Goal: Information Seeking & Learning: Learn about a topic

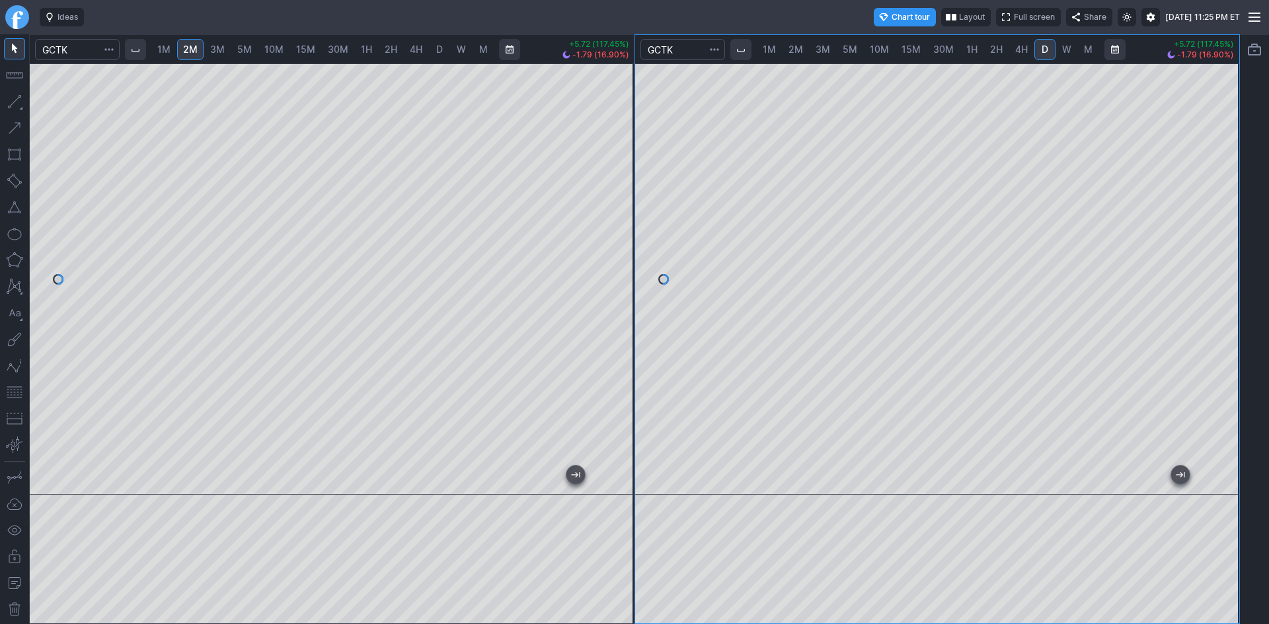
click at [1205, 172] on div at bounding box center [937, 278] width 605 height 431
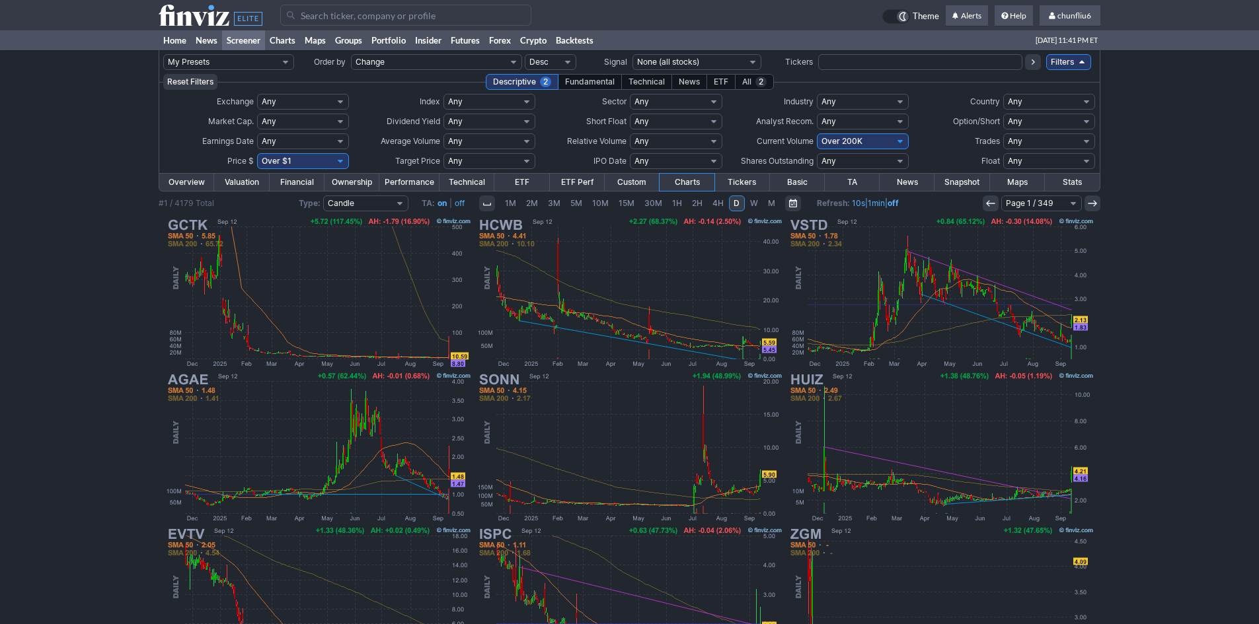
click at [847, 139] on select "Any Under 50K Under 100K Under 500K Under 750K Under 1M Over 0 Over 50K Over 10…" at bounding box center [863, 141] width 92 height 16
select select "o500"
click at [817, 133] on select "Any Under 50K Under 100K Under 500K Under 750K Under 1M Over 0 Over 50K Over 10…" at bounding box center [863, 141] width 92 height 16
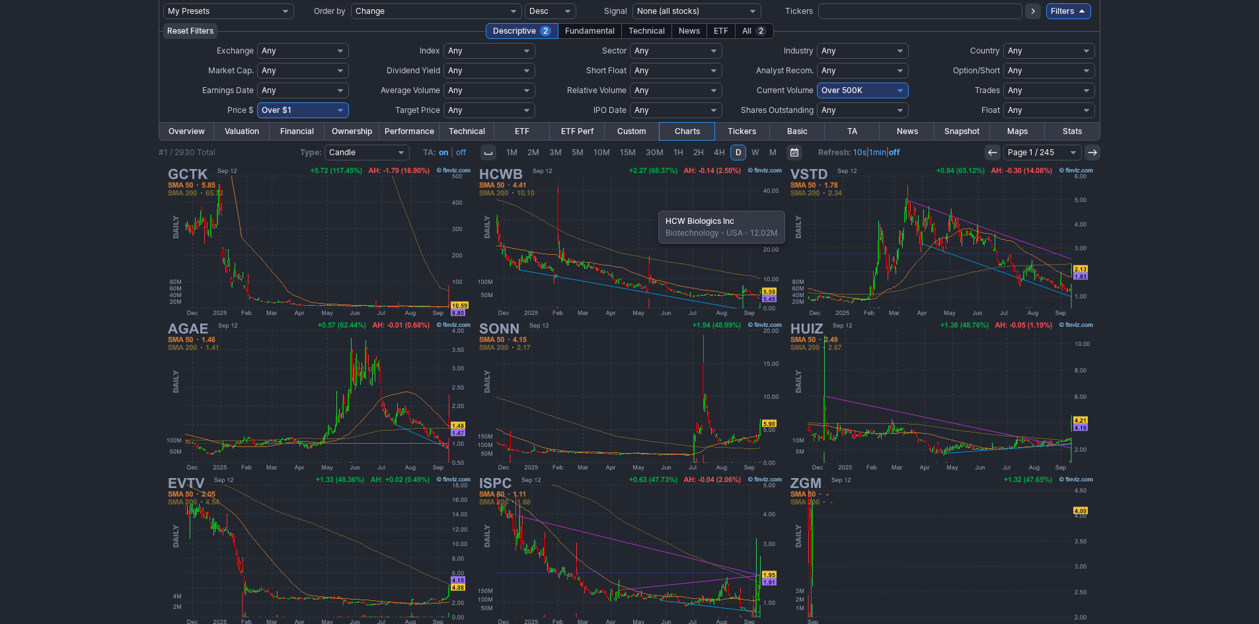
scroll to position [66, 0]
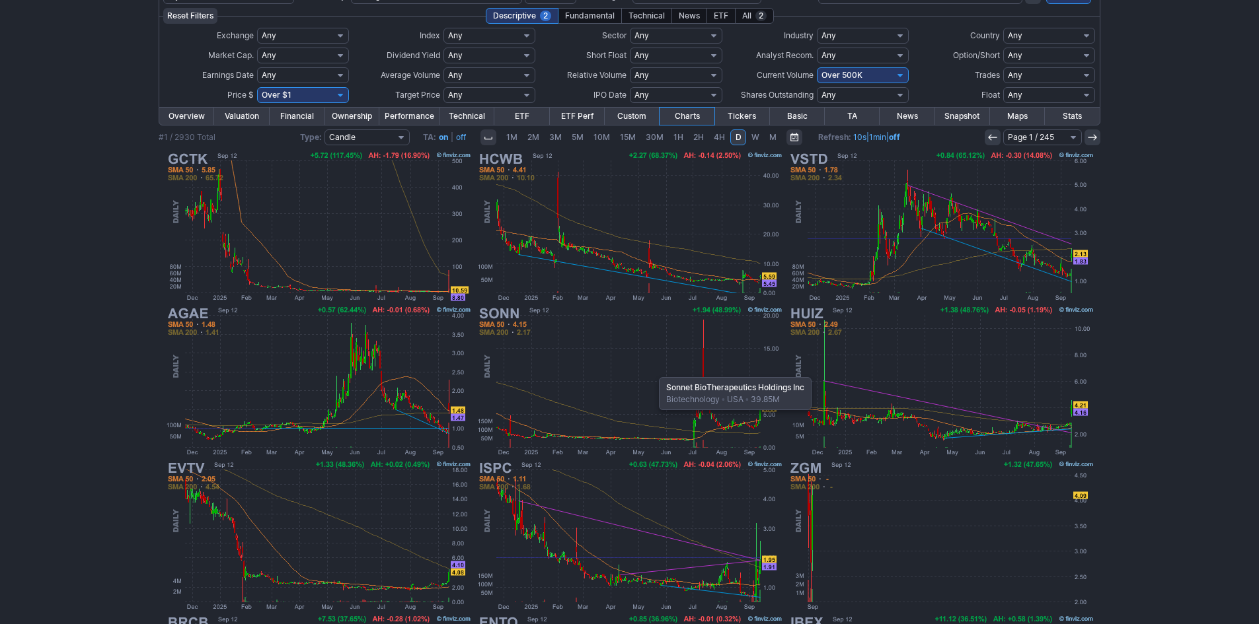
click at [652, 371] on img at bounding box center [629, 381] width 309 height 155
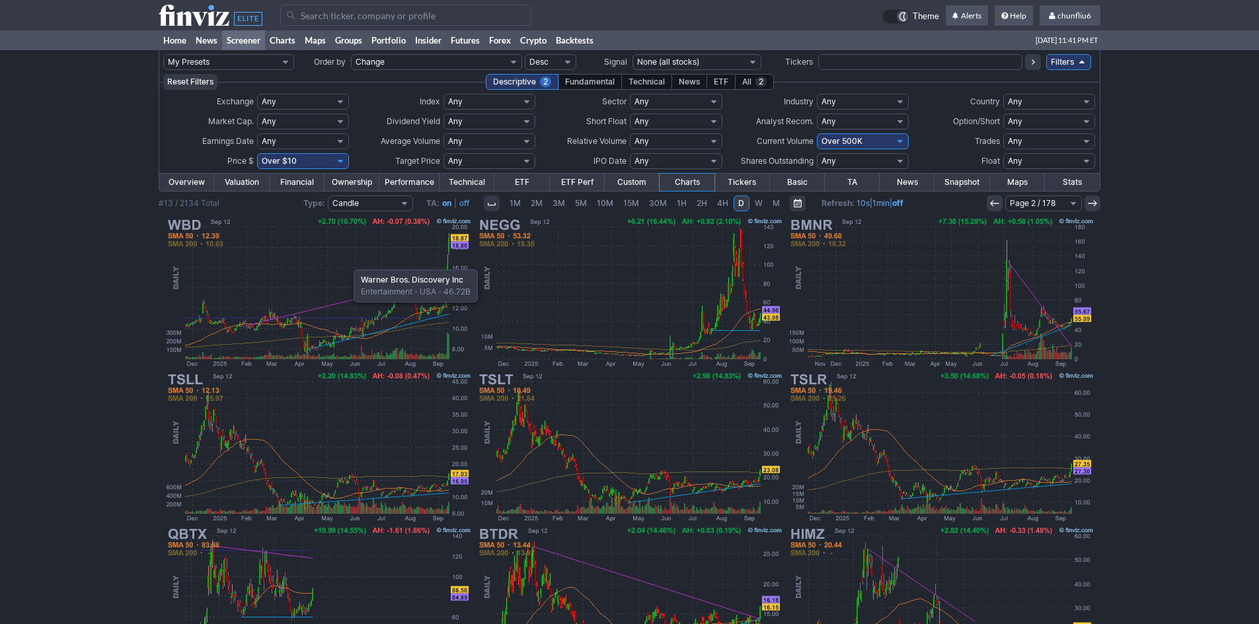
click at [347, 263] on img at bounding box center [318, 292] width 309 height 155
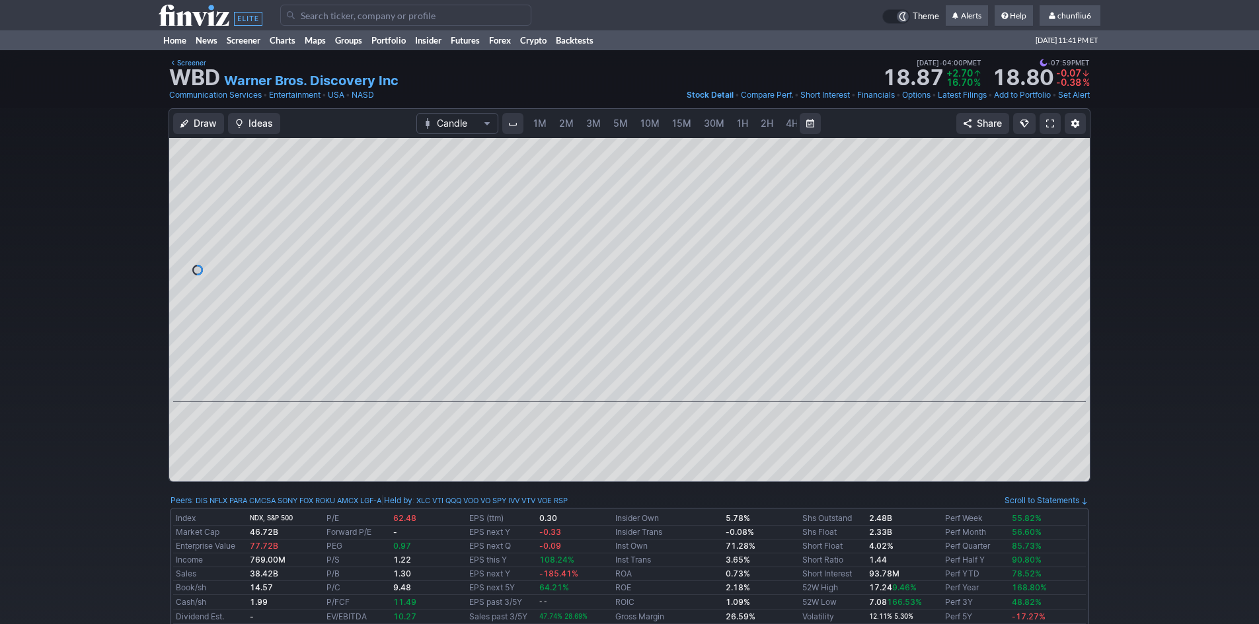
scroll to position [0, 71]
click at [1047, 124] on span at bounding box center [1050, 123] width 8 height 11
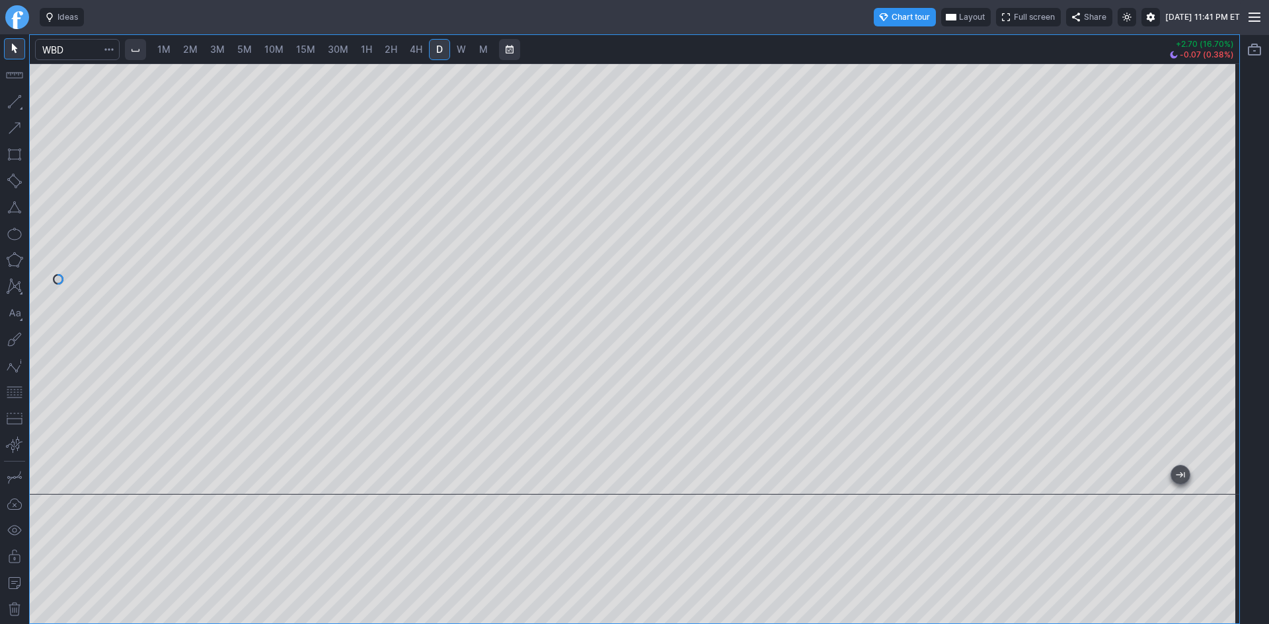
click at [342, 50] on span "30M" at bounding box center [338, 49] width 20 height 11
drag, startPoint x: 1224, startPoint y: 237, endPoint x: 1219, endPoint y: 283, distance: 45.9
click at [1219, 283] on div at bounding box center [1225, 276] width 28 height 398
click at [251, 48] on span "5M" at bounding box center [244, 49] width 15 height 11
click at [277, 46] on span "10M" at bounding box center [273, 49] width 19 height 11
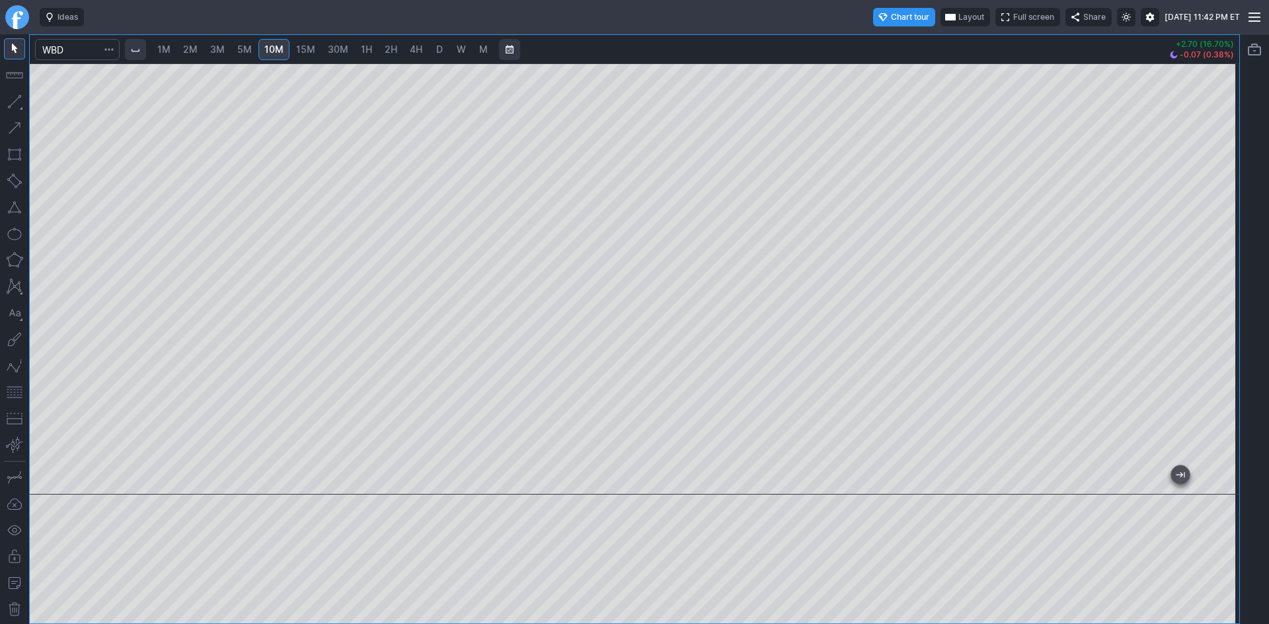
click at [13, 393] on button "button" at bounding box center [14, 392] width 21 height 21
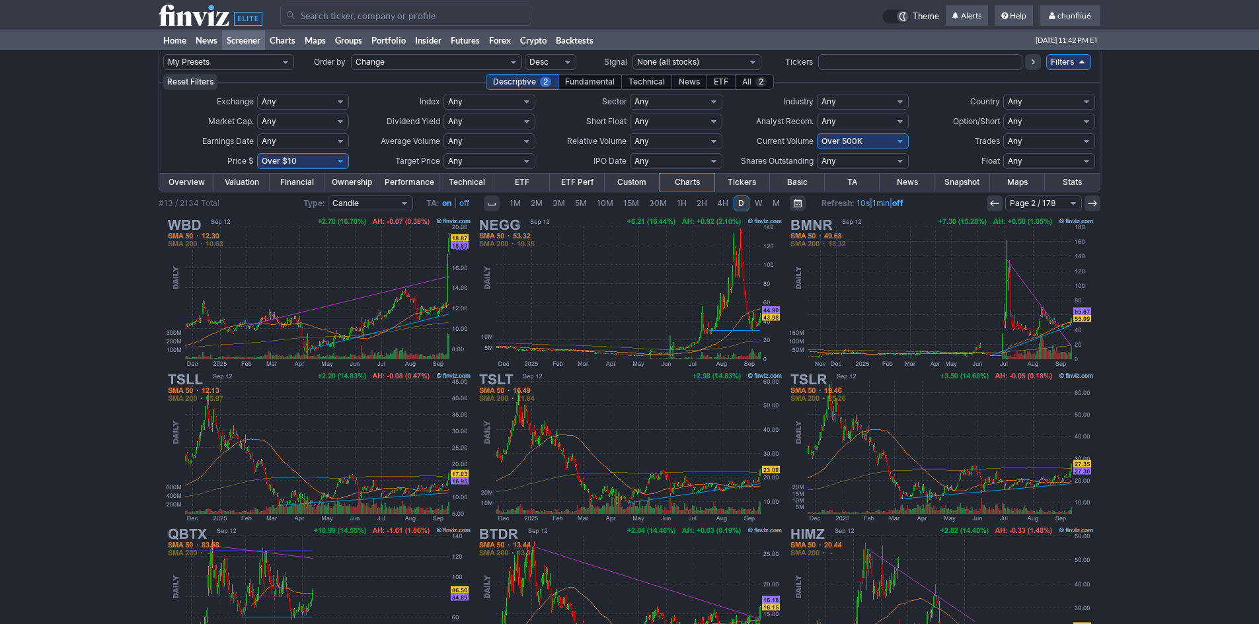
click at [991, 203] on use at bounding box center [994, 203] width 9 height 6
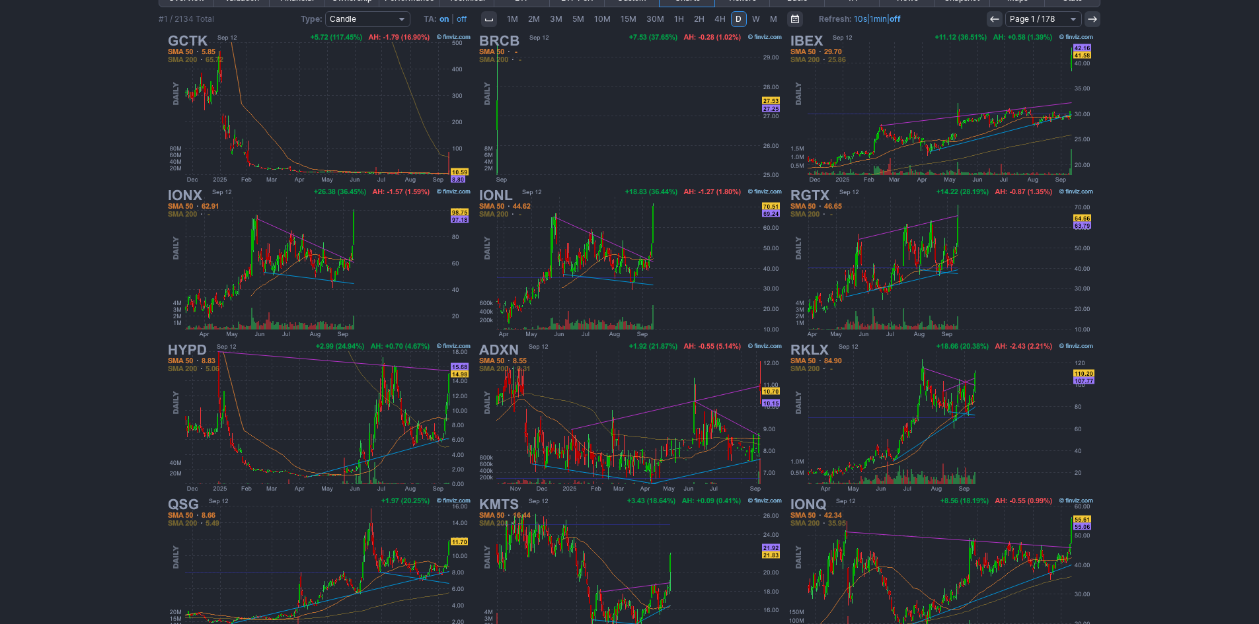
scroll to position [245, 0]
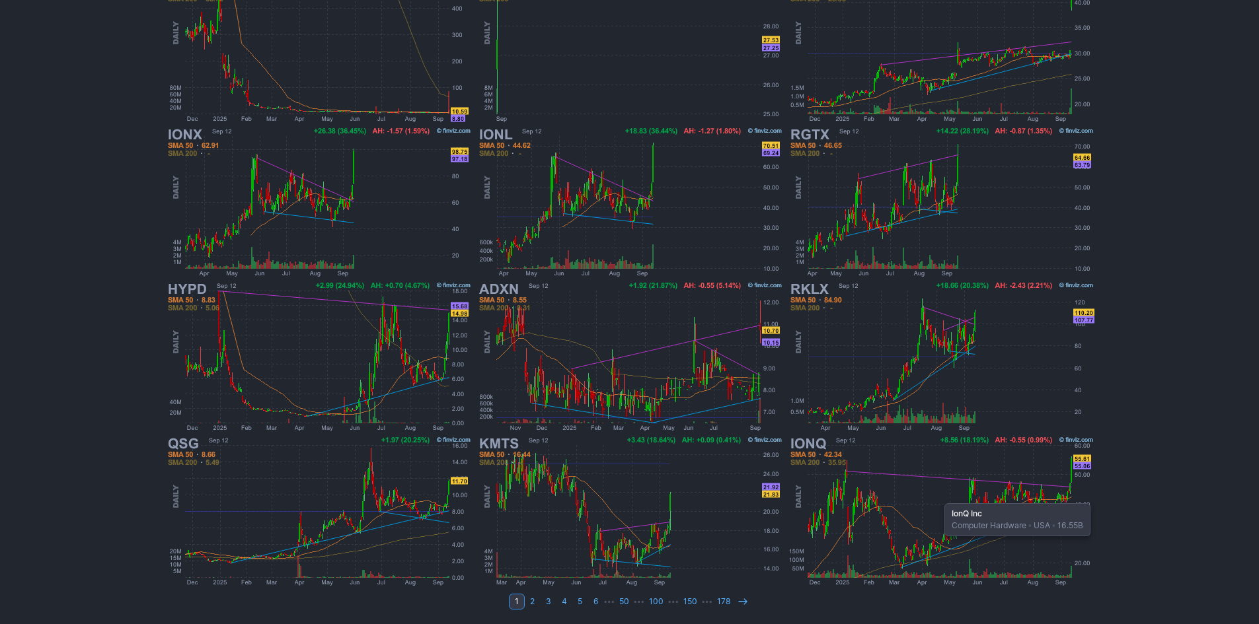
click at [938, 497] on img at bounding box center [940, 511] width 309 height 155
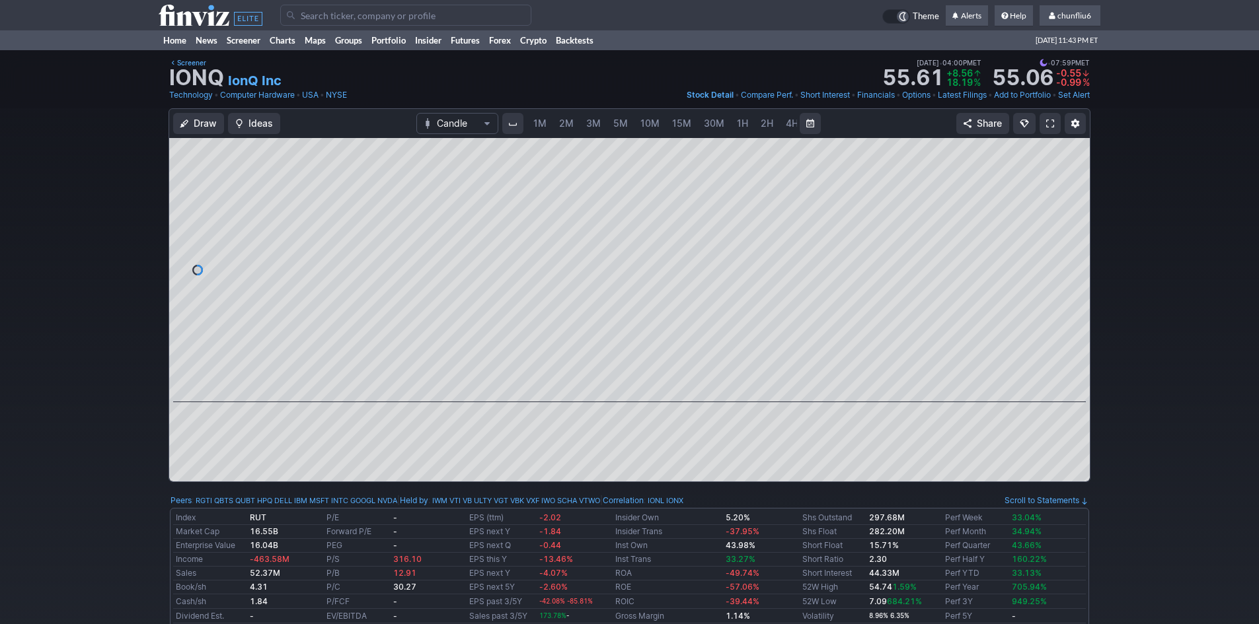
scroll to position [0, 71]
click at [1047, 118] on span at bounding box center [1050, 123] width 8 height 11
click at [1044, 121] on link at bounding box center [1049, 123] width 21 height 21
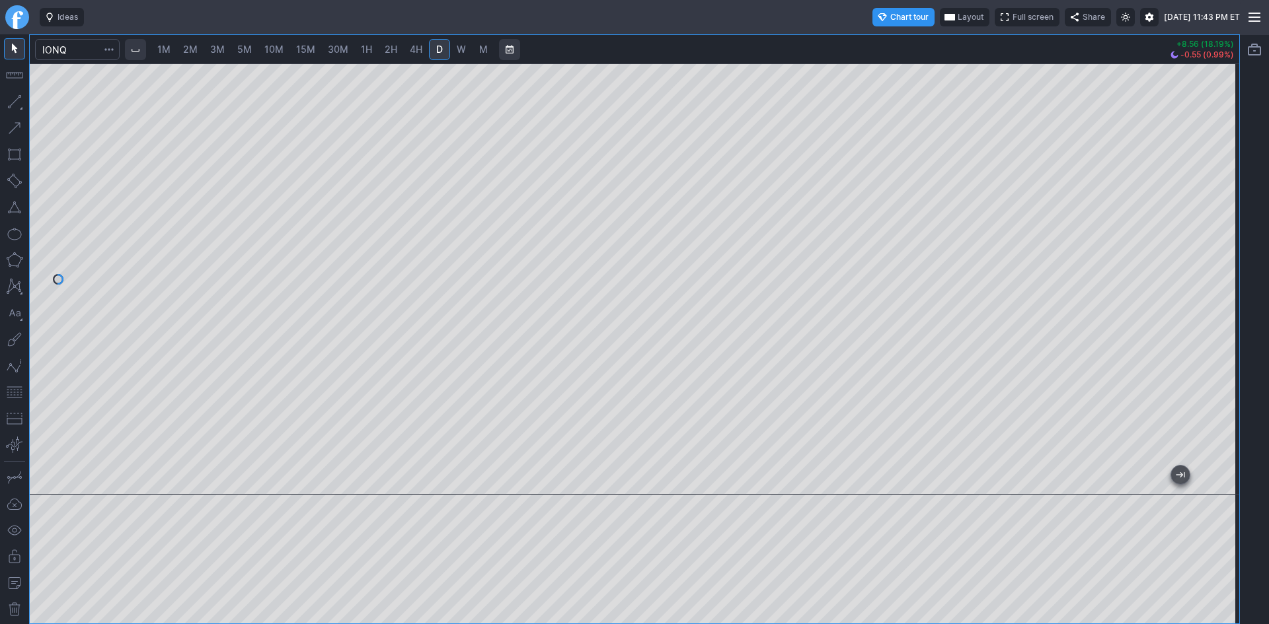
drag, startPoint x: 1230, startPoint y: 221, endPoint x: 1229, endPoint y: 252, distance: 31.7
click at [1229, 252] on div at bounding box center [1225, 276] width 28 height 398
drag, startPoint x: 1227, startPoint y: 260, endPoint x: 1221, endPoint y: 286, distance: 26.4
click at [1221, 286] on div at bounding box center [1225, 276] width 28 height 398
click at [17, 390] on button "button" at bounding box center [14, 392] width 21 height 21
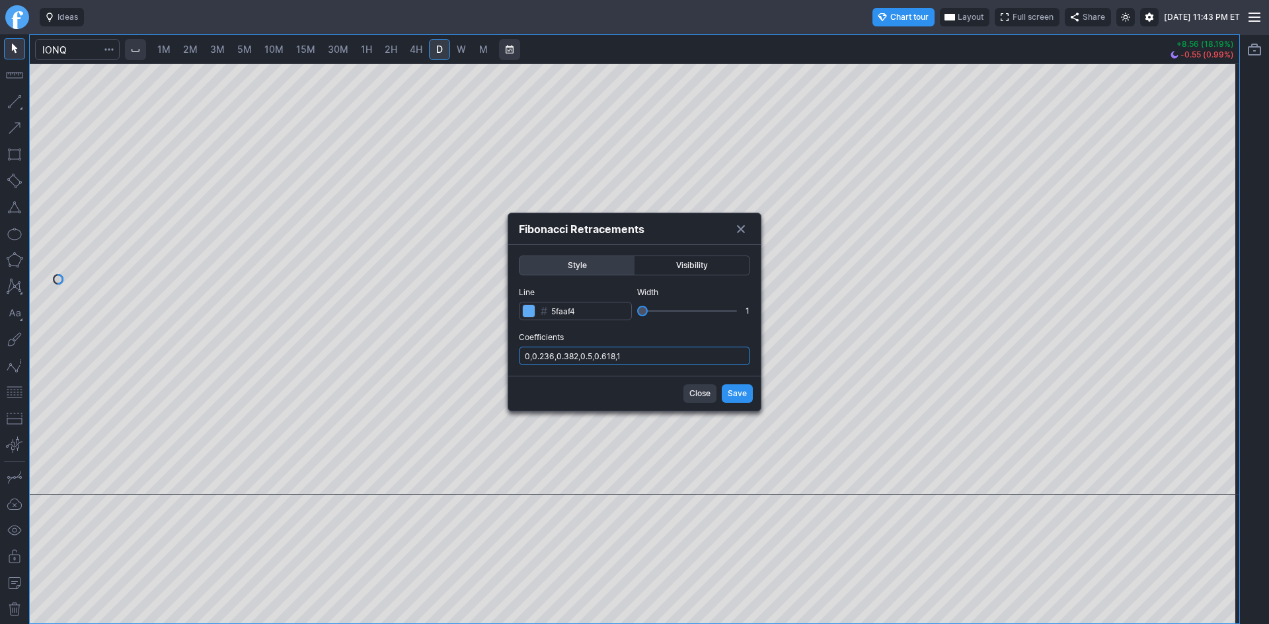
click at [688, 351] on input "0,0.236,0.382,0.5,0.618,1" at bounding box center [634, 356] width 231 height 18
type input "0,0.236,0.382,0.5,0.618,1,.786"
click at [735, 394] on span "Save" at bounding box center [736, 393] width 19 height 13
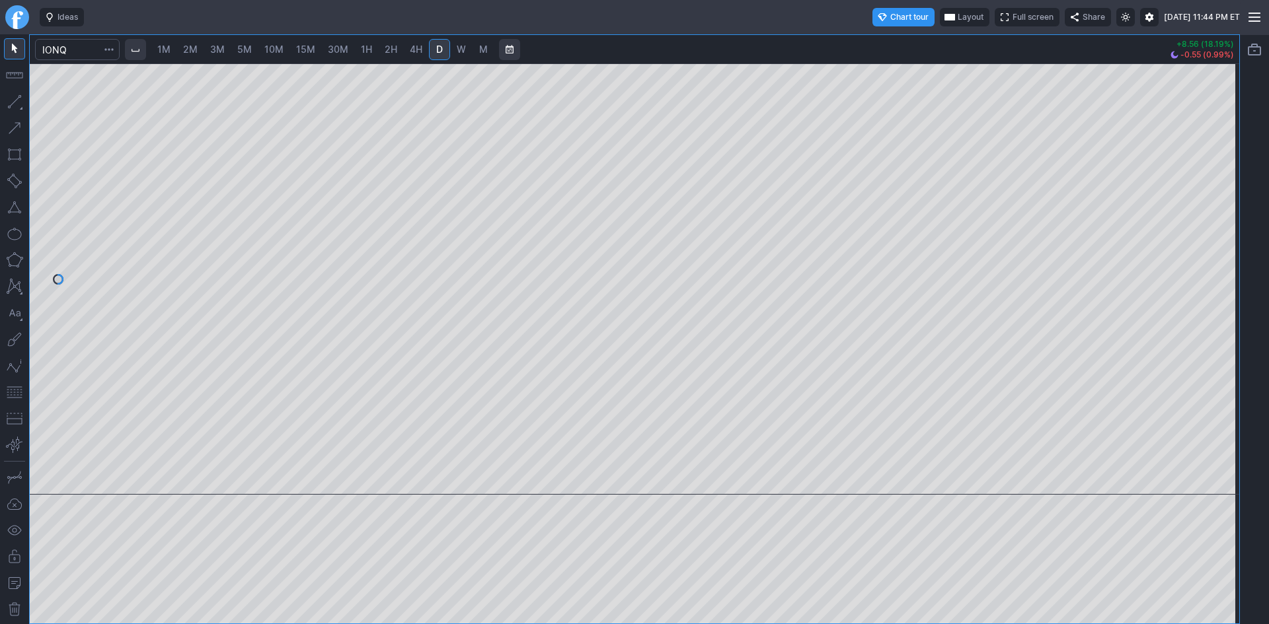
click at [339, 51] on span "30M" at bounding box center [338, 49] width 20 height 11
click at [958, 12] on span "Layout" at bounding box center [971, 17] width 26 height 13
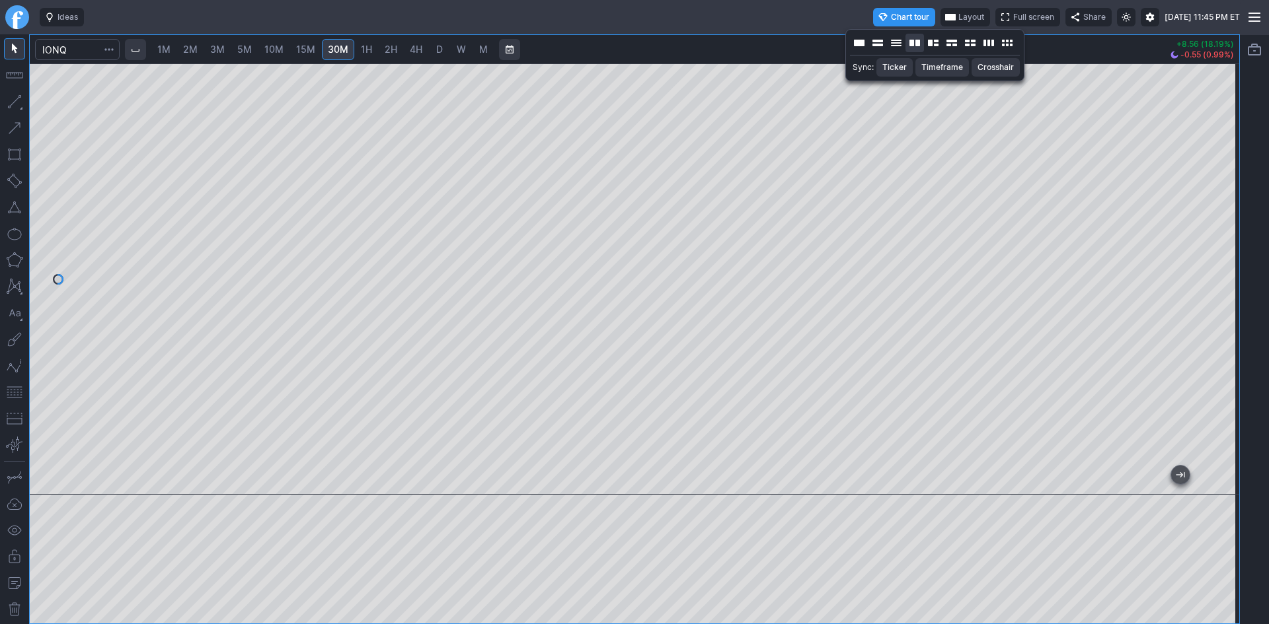
click at [918, 40] on button "Layout" at bounding box center [914, 43] width 18 height 18
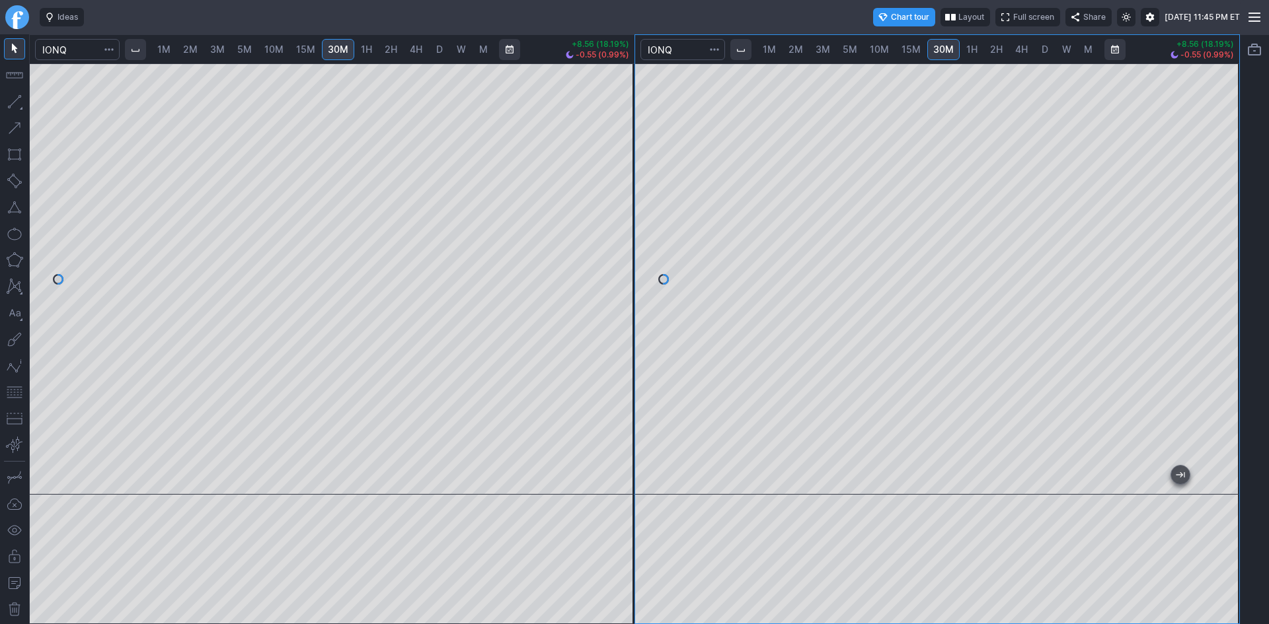
click at [971, 50] on span "1H" at bounding box center [971, 49] width 11 height 11
drag, startPoint x: 1222, startPoint y: 166, endPoint x: 1222, endPoint y: 192, distance: 25.8
click at [1222, 192] on div at bounding box center [1225, 276] width 28 height 398
click at [437, 50] on span "D" at bounding box center [439, 49] width 7 height 11
click at [17, 391] on button "button" at bounding box center [14, 392] width 21 height 21
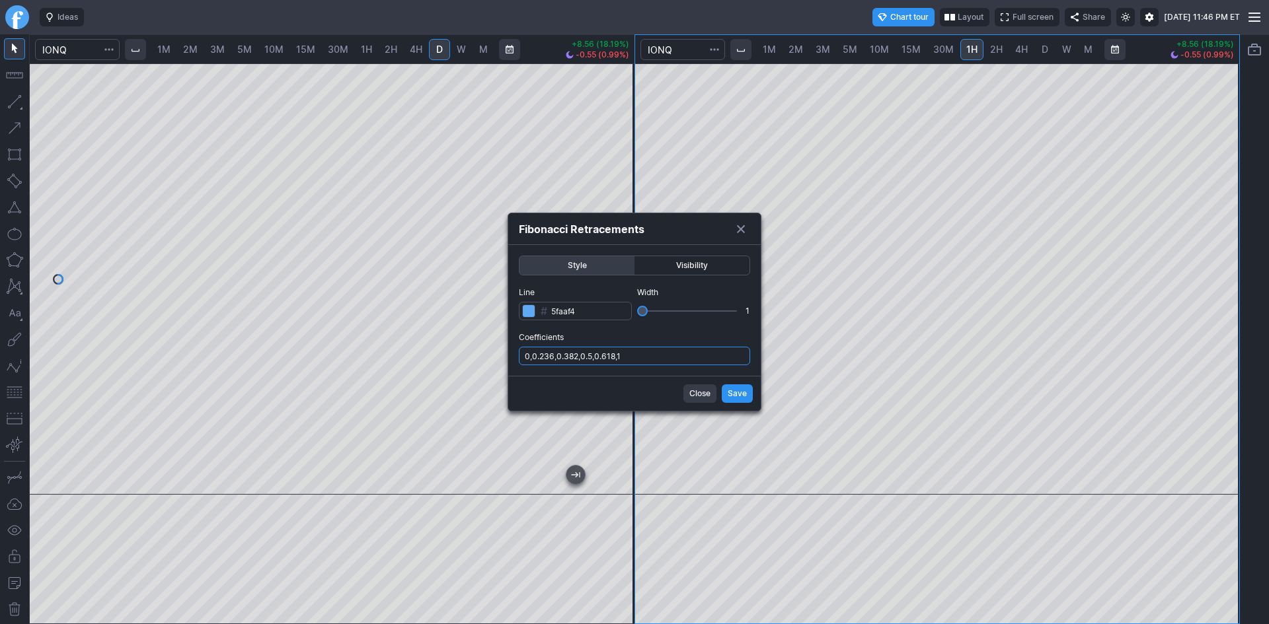
click at [647, 359] on input "0,0.236,0.382,0.5,0.618,1" at bounding box center [634, 356] width 231 height 18
type input "0,0.236,0.382,0.5,0.618,1,.786"
click at [746, 388] on span "Save" at bounding box center [736, 393] width 19 height 13
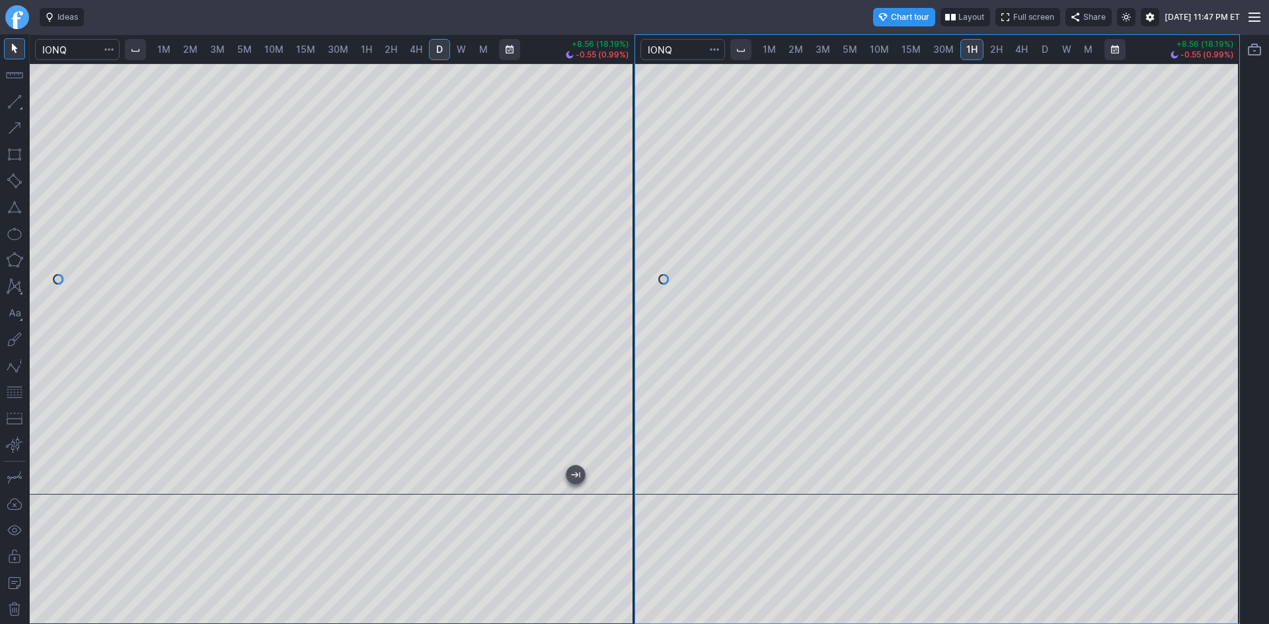
click at [191, 49] on span "2M" at bounding box center [190, 49] width 15 height 11
drag, startPoint x: 15, startPoint y: 390, endPoint x: 30, endPoint y: 368, distance: 26.2
click at [15, 386] on button "button" at bounding box center [14, 392] width 21 height 21
click at [164, 54] on span "1M" at bounding box center [163, 49] width 13 height 13
click at [653, 336] on div "1M 2M 3M 5M 10M 15M 30M 1H 2H 4H D W M +8.56 (18.19%) -0.55 (0.99%) 1M 2M 3M 5M…" at bounding box center [634, 329] width 1210 height 590
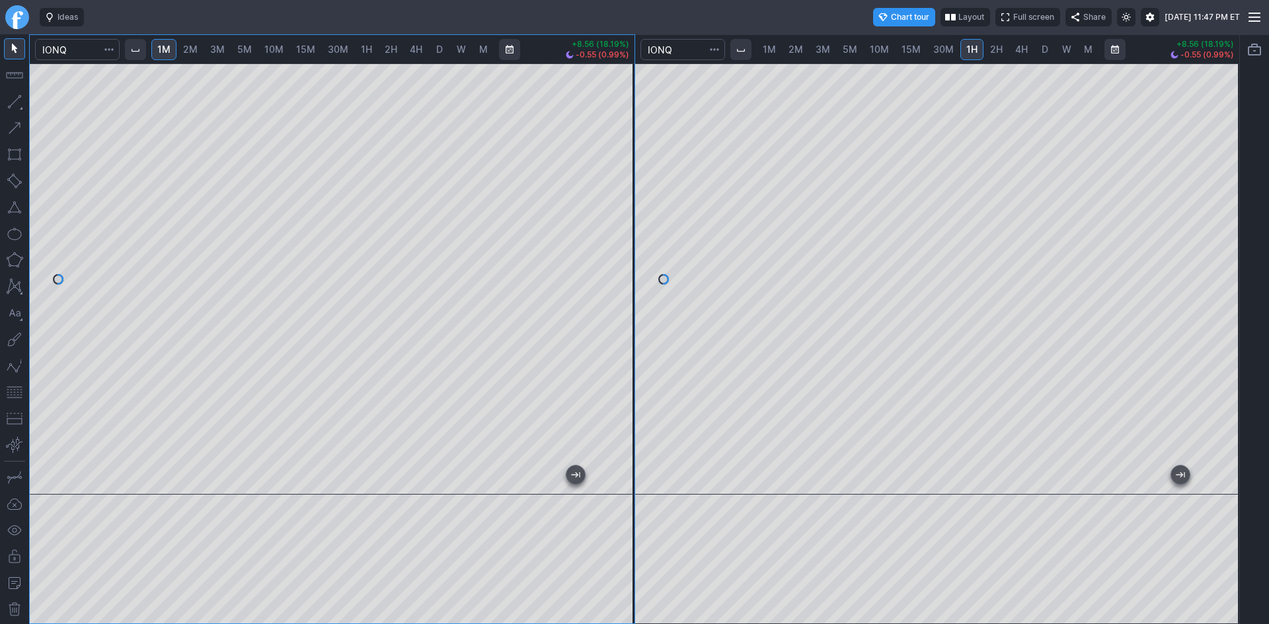
drag, startPoint x: 618, startPoint y: 246, endPoint x: 617, endPoint y: 286, distance: 40.3
click at [620, 285] on div at bounding box center [621, 276] width 28 height 398
click at [11, 391] on button "button" at bounding box center [14, 392] width 21 height 21
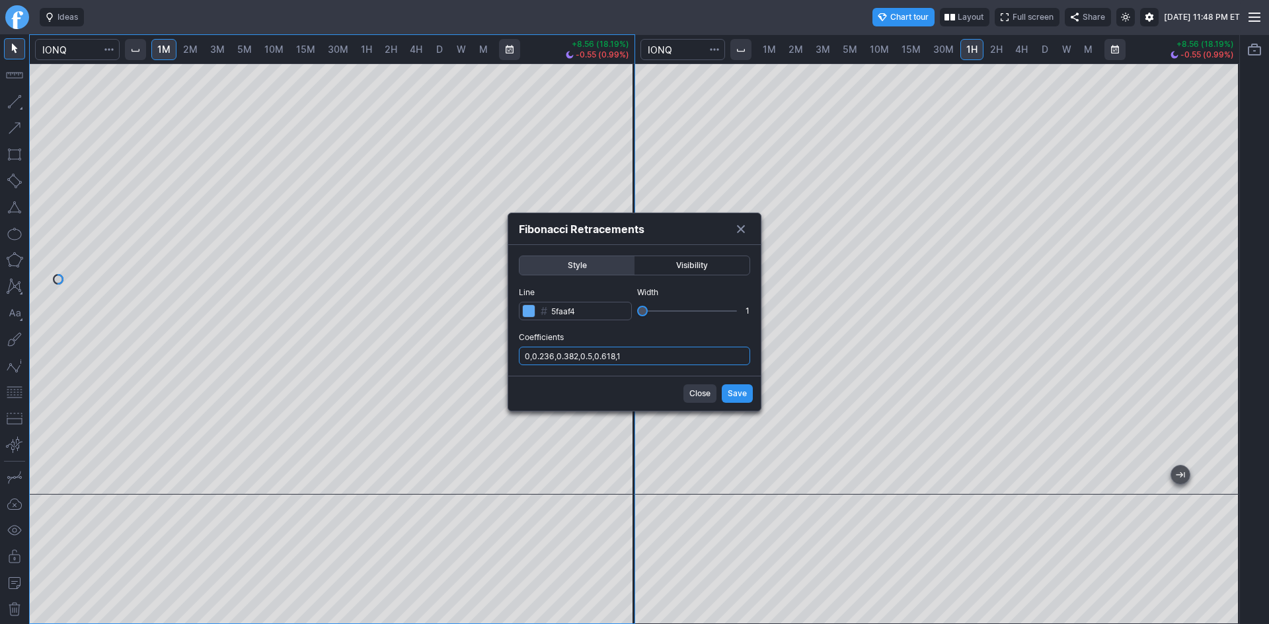
click at [680, 357] on input "0,0.236,0.382,0.5,0.618,1" at bounding box center [634, 356] width 231 height 18
type input "0,0.236,0.382,0.5,0.618,1,.786"
click at [729, 392] on span "Save" at bounding box center [736, 393] width 19 height 13
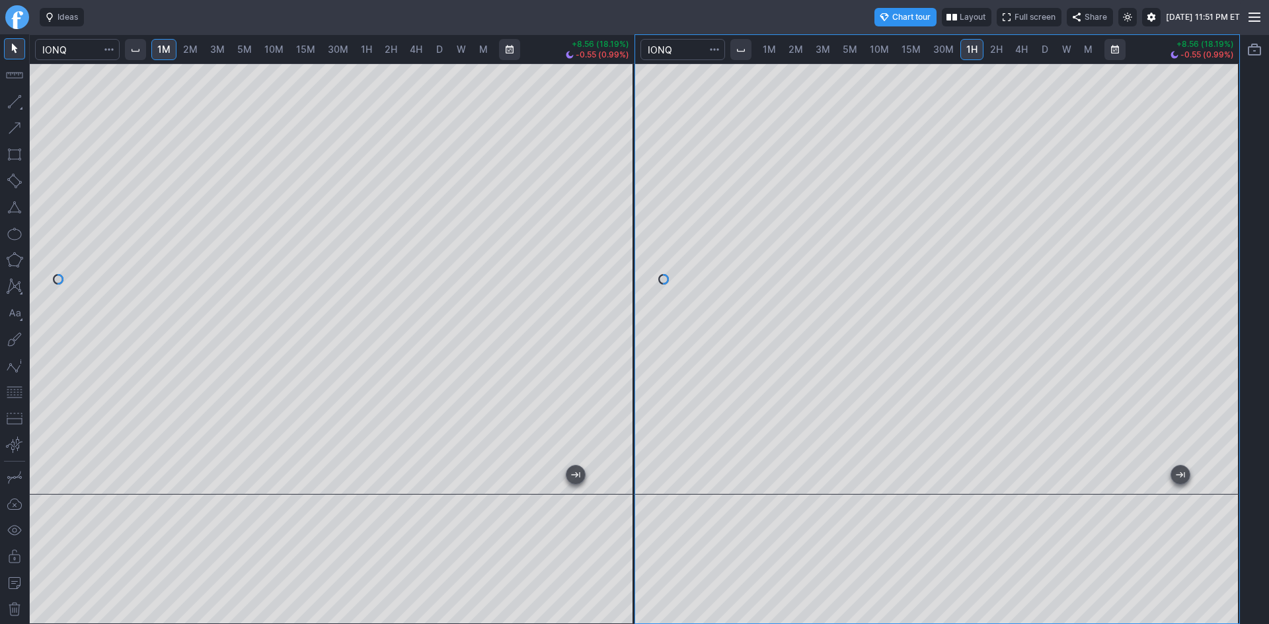
click at [994, 48] on span "2H" at bounding box center [996, 49] width 13 height 11
click at [1045, 48] on span "D" at bounding box center [1044, 49] width 7 height 11
drag, startPoint x: 1234, startPoint y: 236, endPoint x: 1230, endPoint y: 173, distance: 62.9
click at [1230, 173] on div at bounding box center [1225, 276] width 28 height 398
drag, startPoint x: 1232, startPoint y: 174, endPoint x: 1231, endPoint y: 223, distance: 49.6
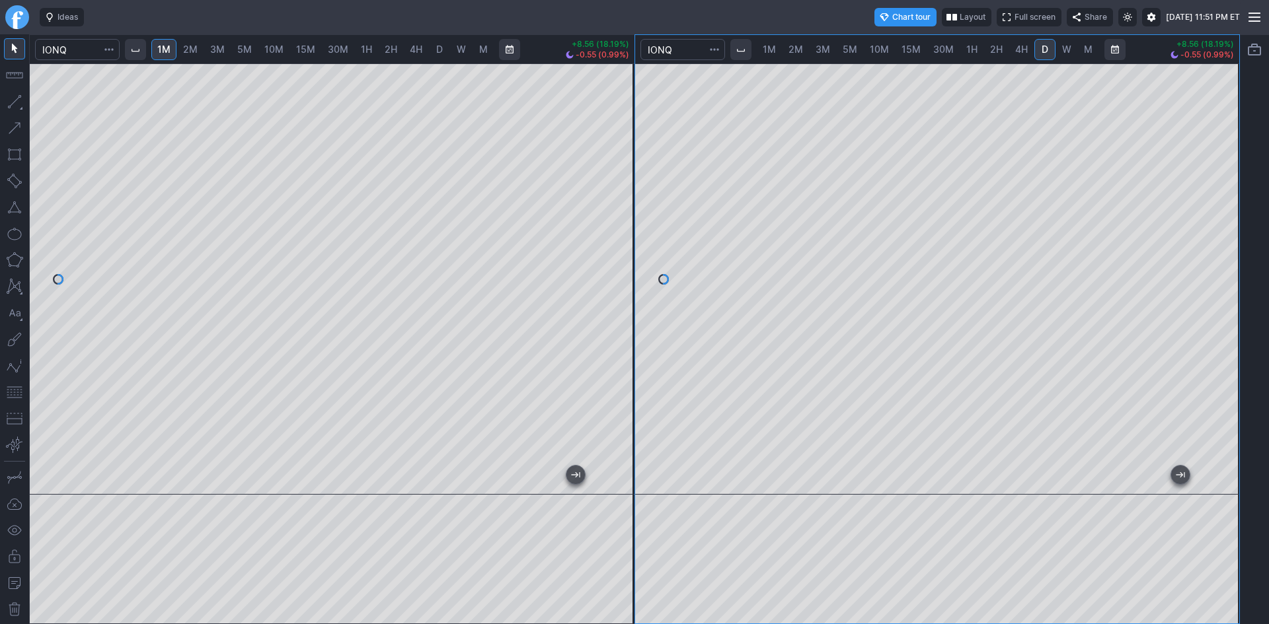
click at [1231, 223] on div at bounding box center [1225, 276] width 28 height 398
drag, startPoint x: 11, startPoint y: 390, endPoint x: 29, endPoint y: 363, distance: 32.8
click at [11, 390] on button "button" at bounding box center [14, 392] width 21 height 21
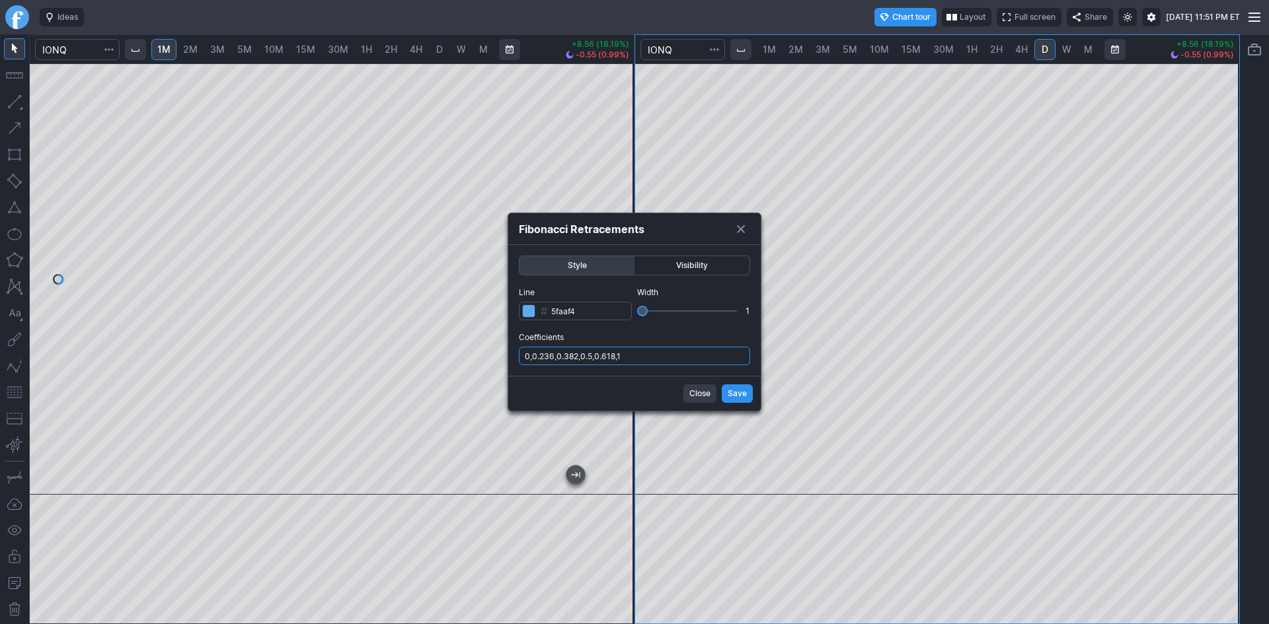
click at [632, 349] on input "0,0.236,0.382,0.5,0.618,1" at bounding box center [634, 356] width 231 height 18
type input "0,0.236,0.382,0.5,0.618,1,.786"
click at [730, 392] on span "Save" at bounding box center [736, 393] width 19 height 13
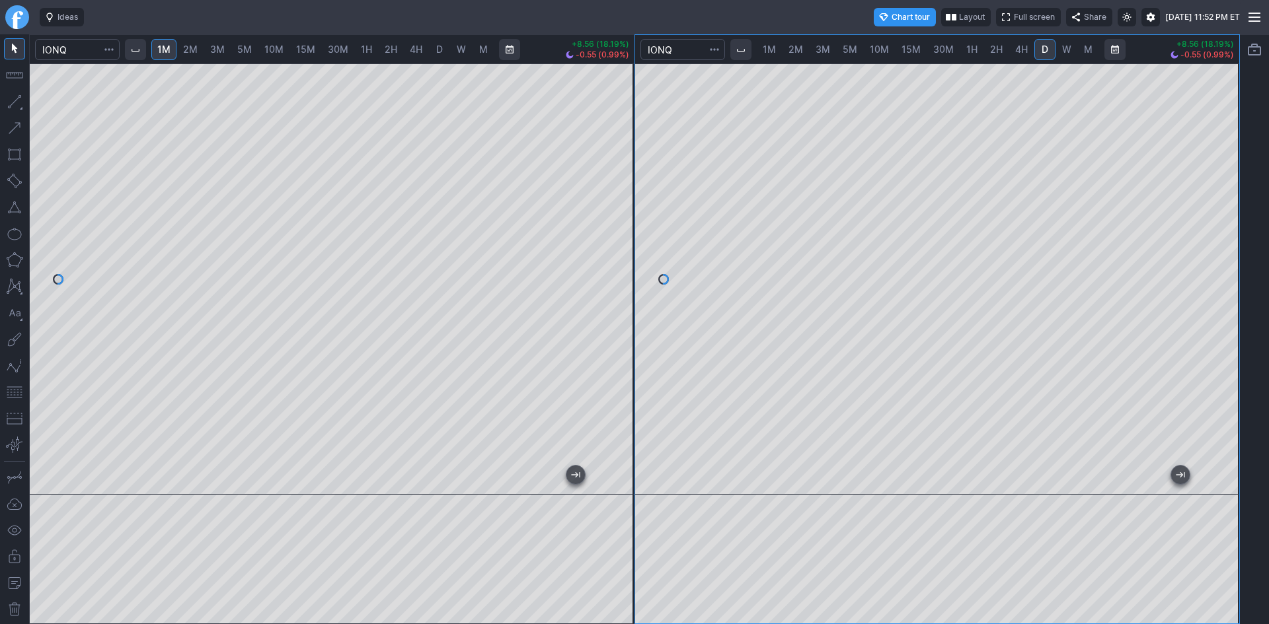
drag, startPoint x: 1233, startPoint y: 253, endPoint x: 1224, endPoint y: 188, distance: 65.4
click at [1224, 188] on div at bounding box center [1225, 276] width 28 height 398
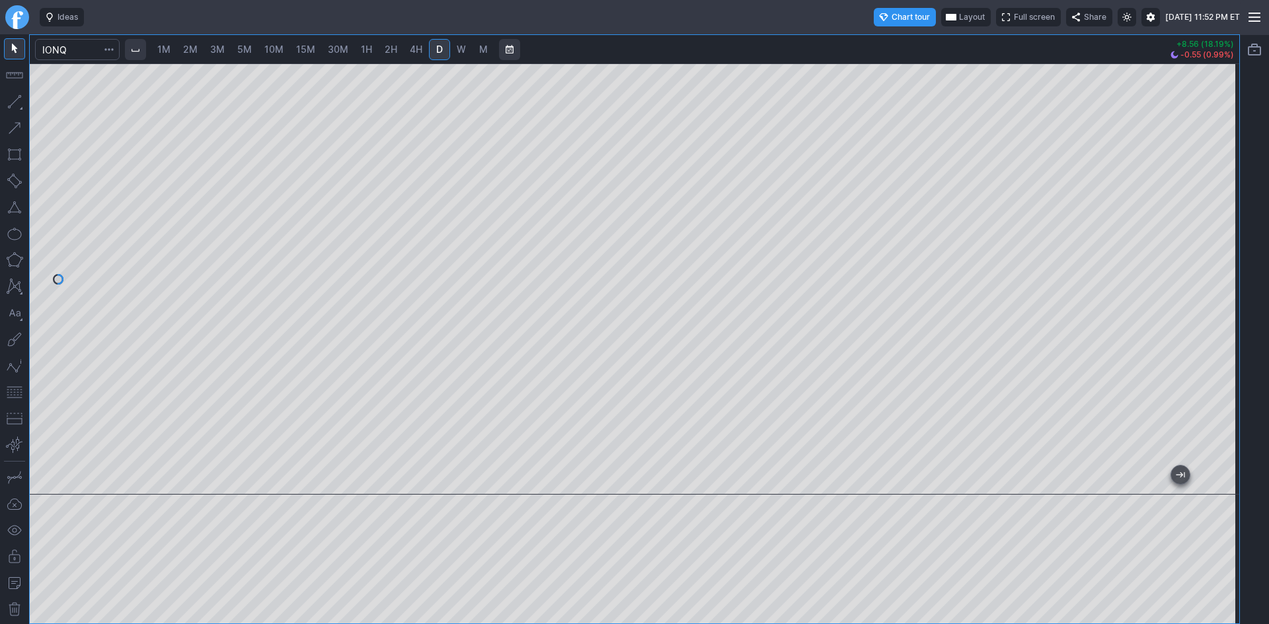
drag, startPoint x: 1217, startPoint y: 149, endPoint x: 1217, endPoint y: 175, distance: 25.8
click at [1217, 175] on div at bounding box center [1225, 276] width 28 height 398
click at [17, 392] on button "button" at bounding box center [14, 392] width 21 height 21
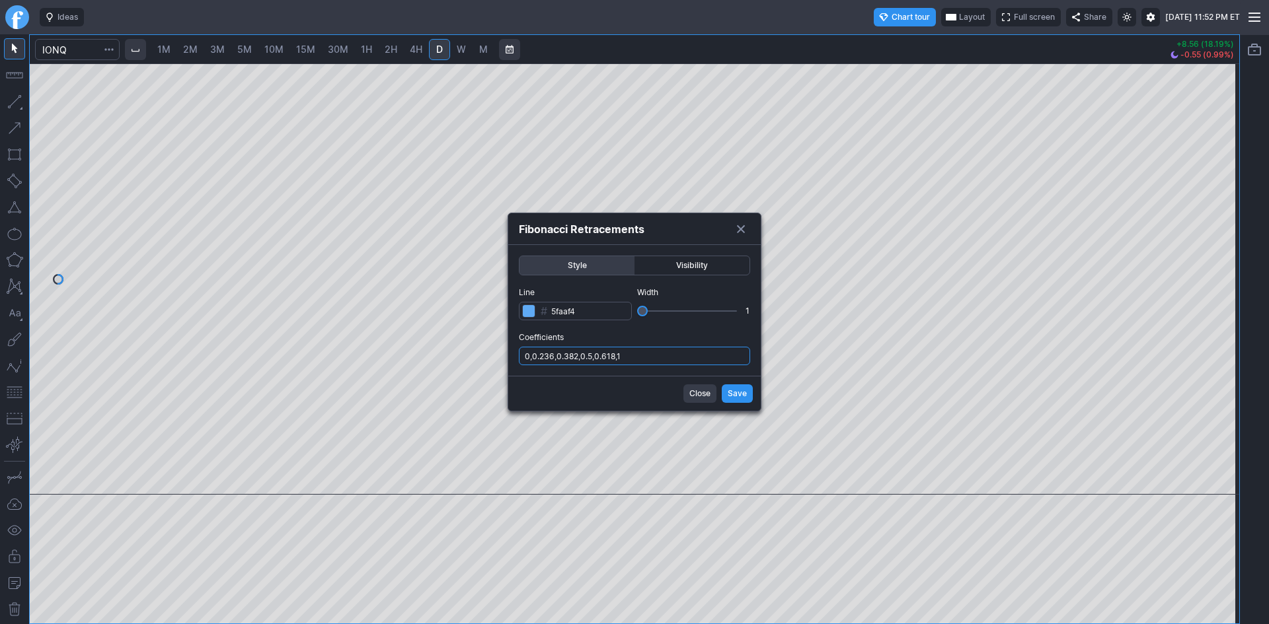
click at [681, 356] on input "0,0.236,0.382,0.5,0.618,1" at bounding box center [634, 356] width 231 height 18
type input "0,0.236,0.382,0.5,0.618,1,.786"
click at [737, 393] on span "Save" at bounding box center [736, 393] width 19 height 13
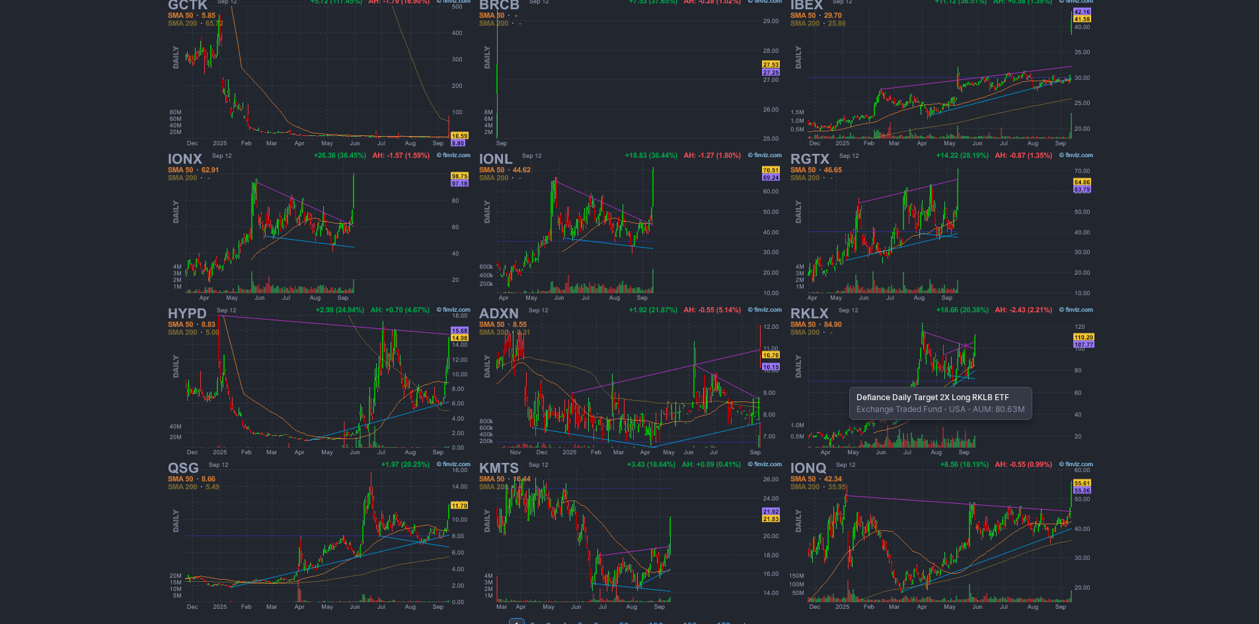
scroll to position [245, 0]
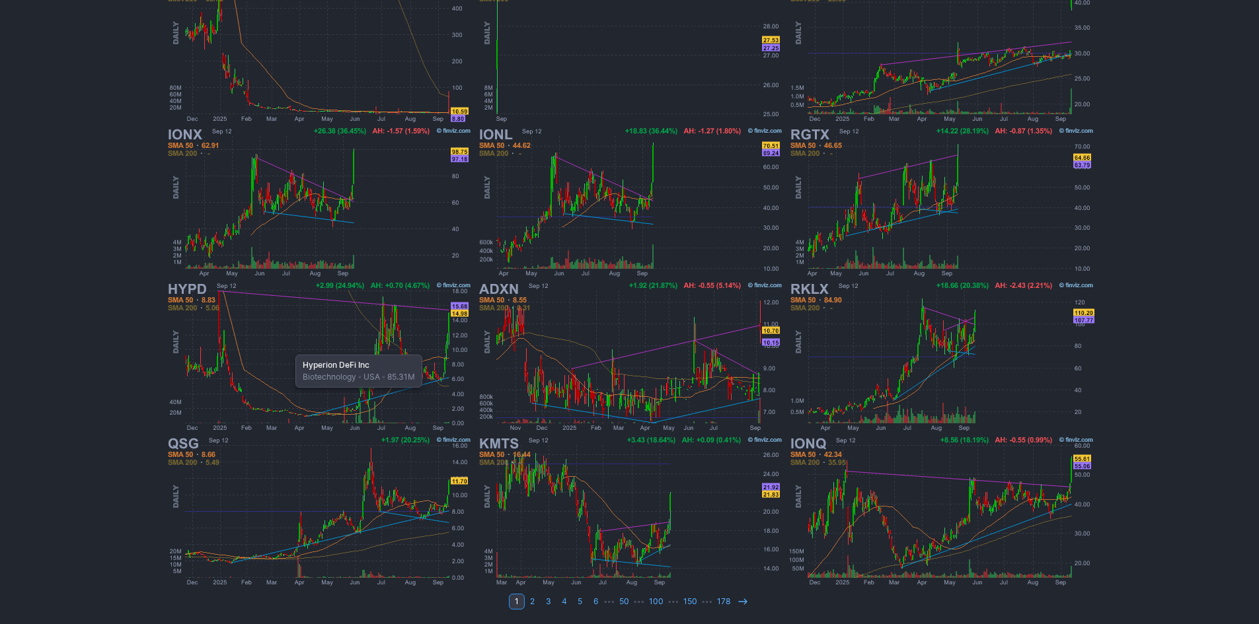
click at [289, 348] on img at bounding box center [318, 356] width 309 height 155
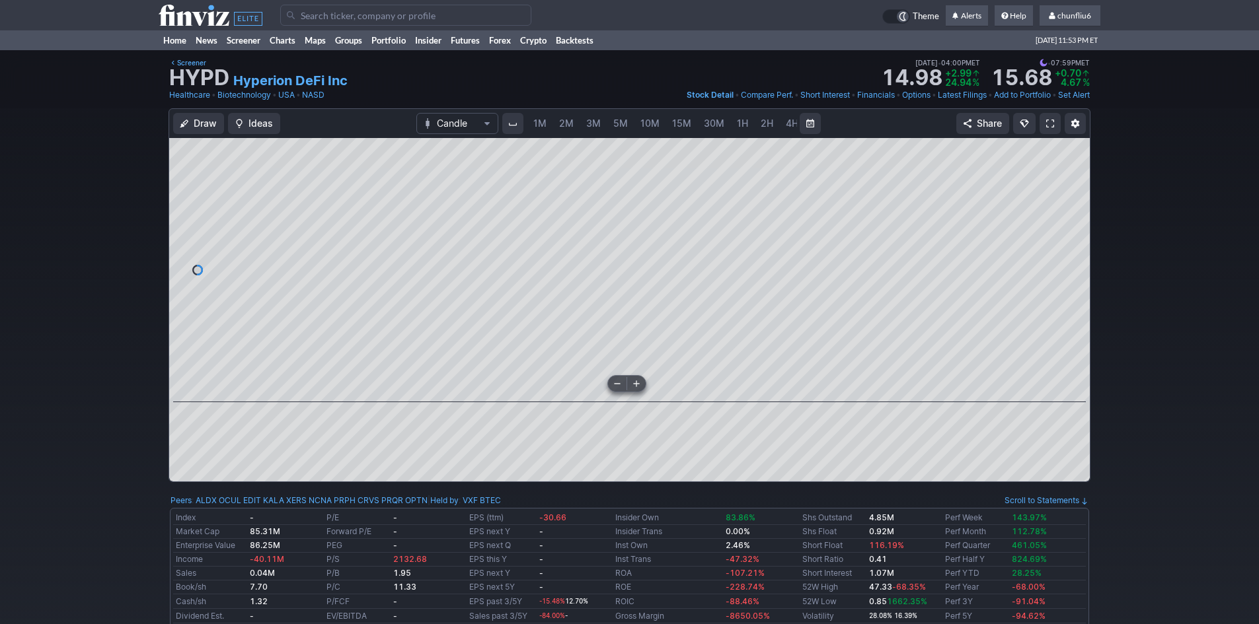
scroll to position [0, 71]
click at [184, 118] on button "Draw" at bounding box center [198, 123] width 51 height 21
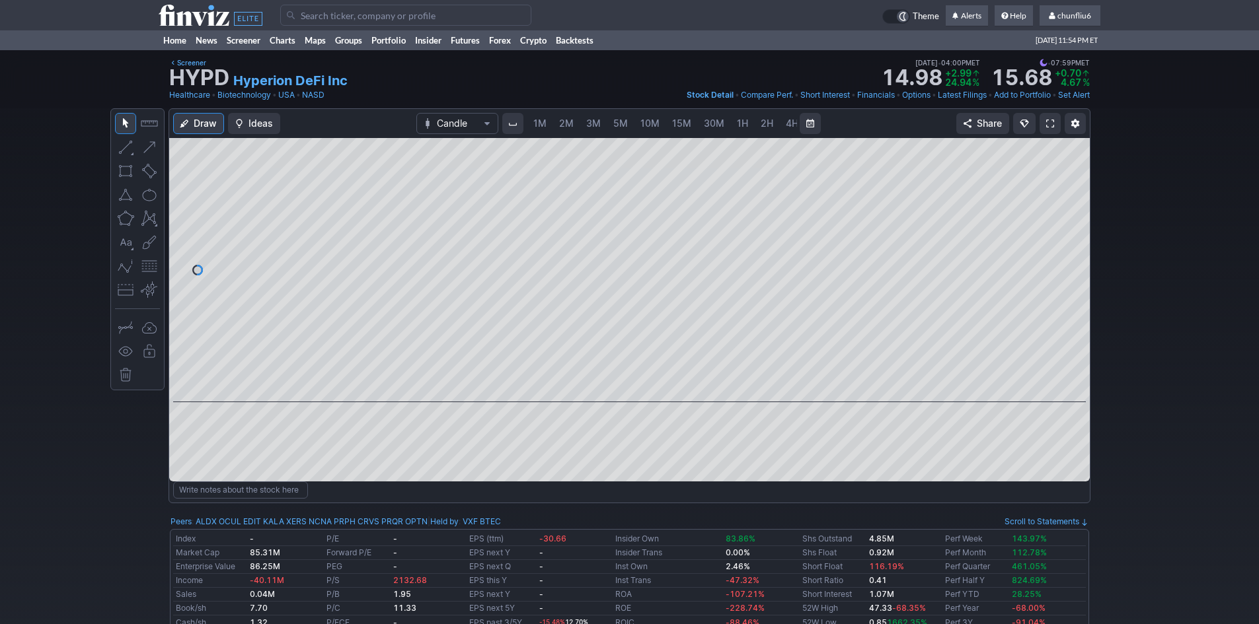
scroll to position [0, 71]
drag, startPoint x: 1073, startPoint y: 215, endPoint x: 1074, endPoint y: 208, distance: 7.3
click at [1073, 211] on div at bounding box center [1076, 266] width 28 height 231
click at [1045, 124] on link at bounding box center [1049, 123] width 21 height 21
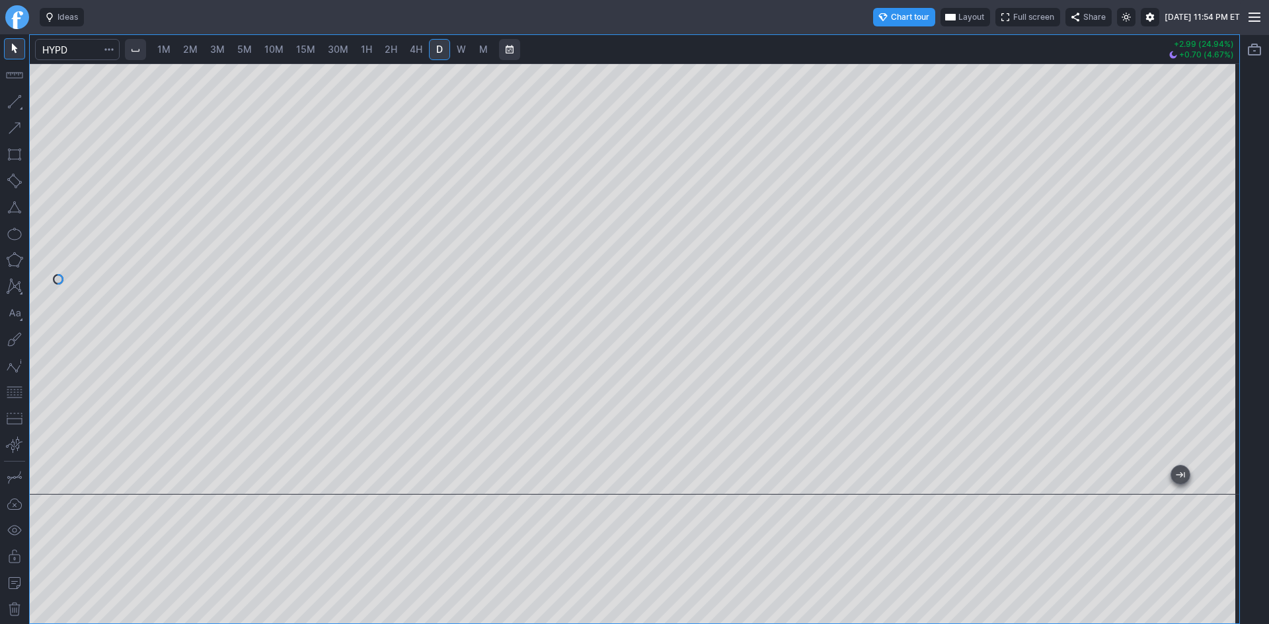
drag, startPoint x: 1217, startPoint y: 326, endPoint x: 1220, endPoint y: 266, distance: 60.2
click at [1220, 266] on div at bounding box center [1225, 276] width 28 height 398
click at [15, 388] on button "button" at bounding box center [14, 392] width 21 height 21
click at [336, 52] on span "30M" at bounding box center [338, 49] width 20 height 11
drag, startPoint x: 1220, startPoint y: 201, endPoint x: 1217, endPoint y: 256, distance: 54.9
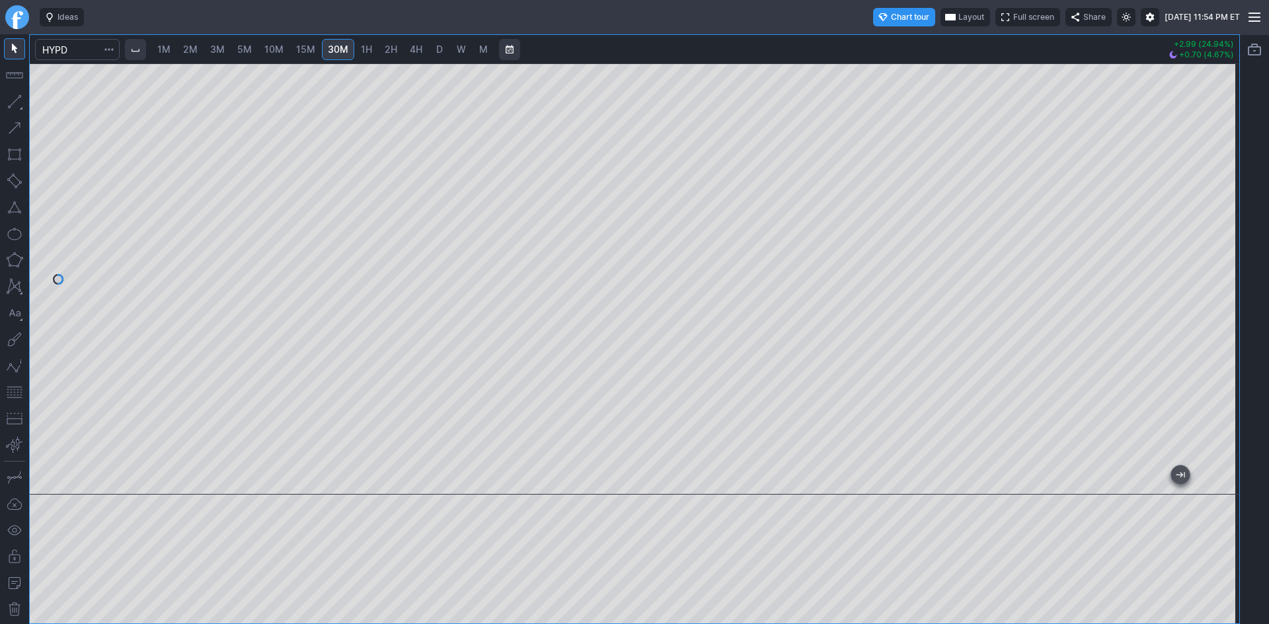
click at [1217, 256] on div at bounding box center [1225, 276] width 28 height 398
click at [370, 49] on span "1H" at bounding box center [366, 49] width 11 height 11
click at [15, 392] on button "button" at bounding box center [14, 392] width 21 height 21
click at [340, 48] on span "30M" at bounding box center [338, 49] width 20 height 11
click at [15, 396] on button "button" at bounding box center [14, 392] width 21 height 21
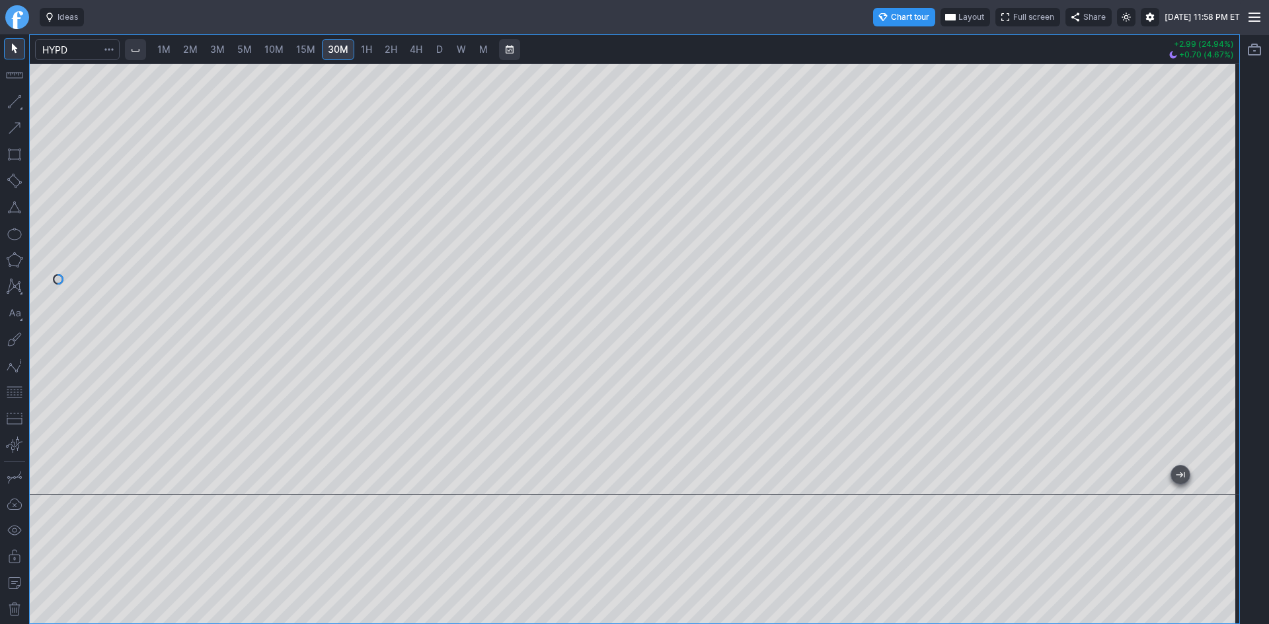
drag, startPoint x: 1225, startPoint y: 242, endPoint x: 1224, endPoint y: 260, distance: 17.9
click at [1224, 260] on div at bounding box center [1225, 276] width 28 height 398
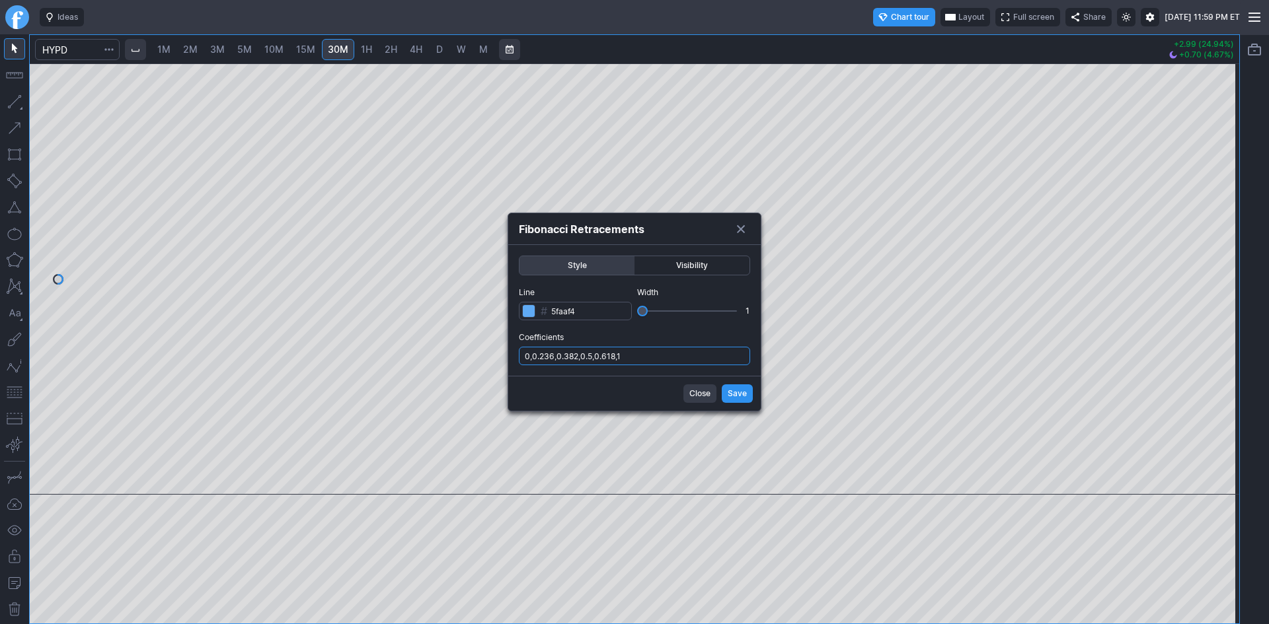
click at [638, 355] on input "0,0.236,0.382,0.5,0.618,1" at bounding box center [634, 356] width 231 height 18
type input "0,0.236,0.382,0.5,0.618,1,.786"
click at [730, 387] on span "Save" at bounding box center [736, 393] width 19 height 13
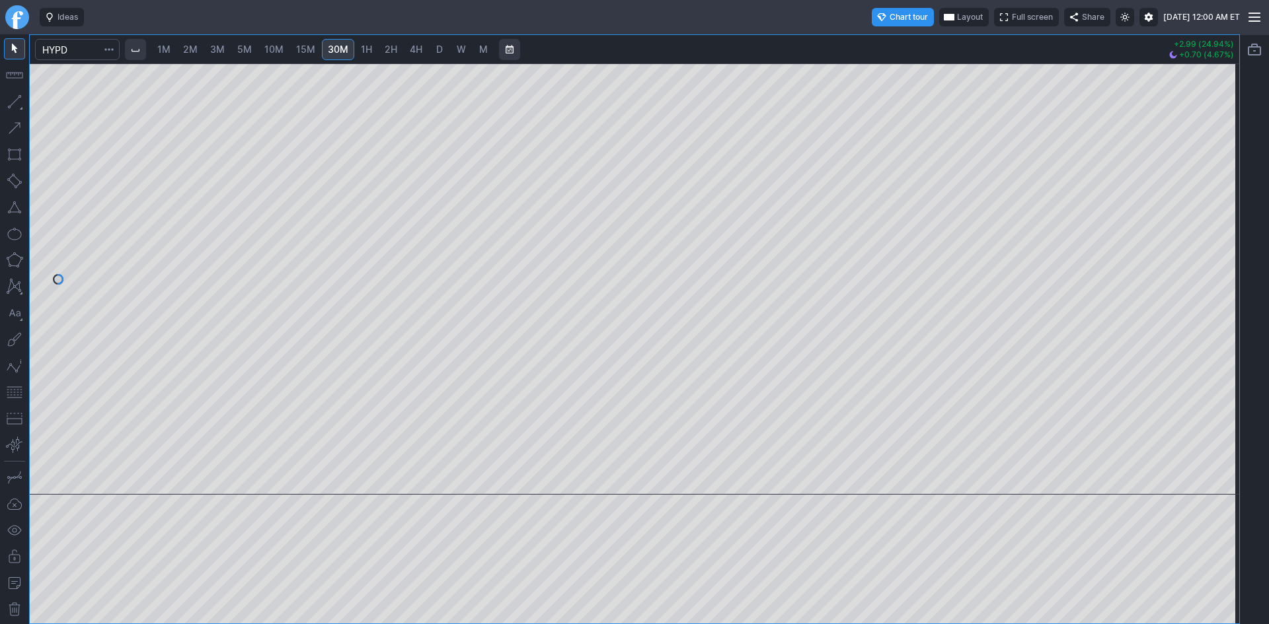
click at [247, 51] on span "5M" at bounding box center [244, 49] width 15 height 11
drag, startPoint x: 1225, startPoint y: 190, endPoint x: 1220, endPoint y: 215, distance: 25.5
click at [1220, 215] on div at bounding box center [1225, 276] width 28 height 398
click at [272, 47] on span "10M" at bounding box center [273, 49] width 19 height 11
click at [301, 50] on span "15M" at bounding box center [305, 49] width 19 height 11
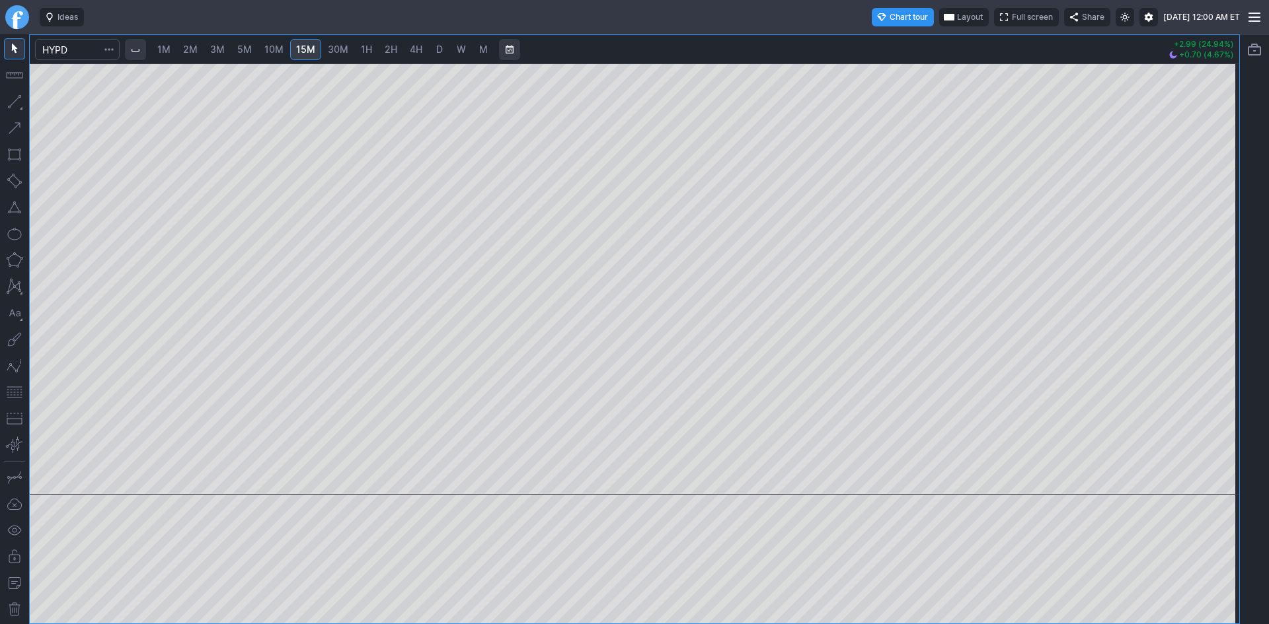
click at [334, 50] on span "30M" at bounding box center [338, 49] width 20 height 11
drag, startPoint x: 1227, startPoint y: 145, endPoint x: 1229, endPoint y: 203, distance: 58.8
click at [1229, 203] on div at bounding box center [1225, 276] width 28 height 398
click at [434, 48] on link "D" at bounding box center [439, 49] width 21 height 21
click at [1146, 157] on div at bounding box center [634, 278] width 1209 height 431
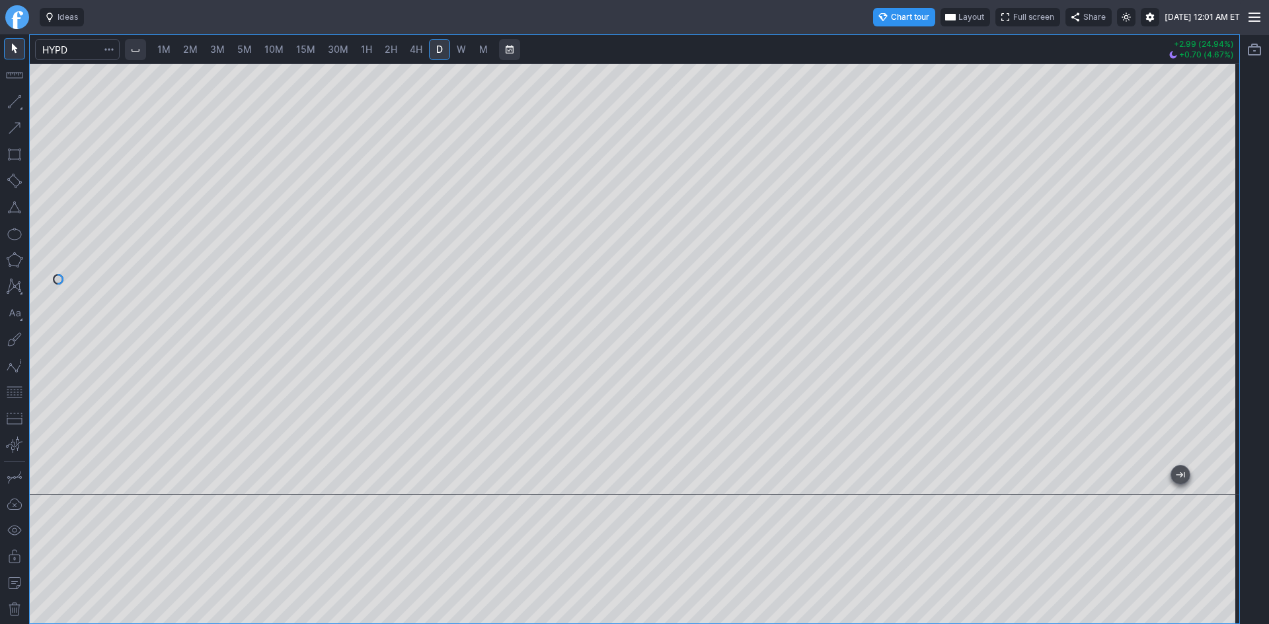
click at [1206, 181] on div at bounding box center [634, 278] width 1209 height 431
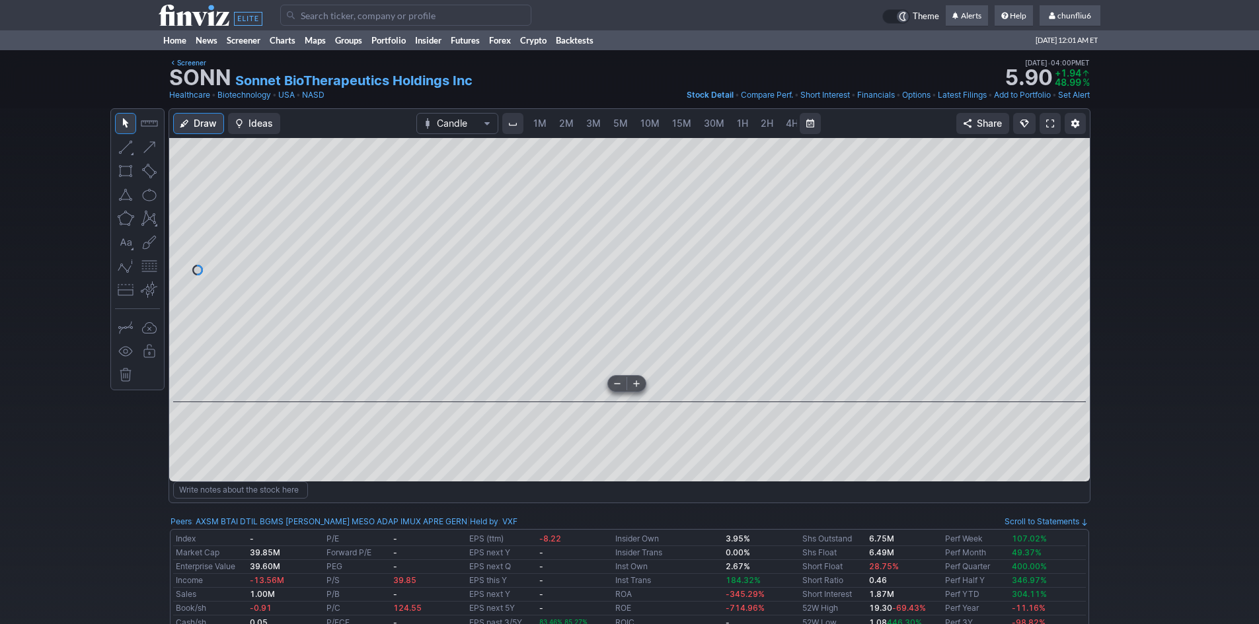
scroll to position [0, 71]
click at [1050, 124] on span at bounding box center [1050, 123] width 8 height 11
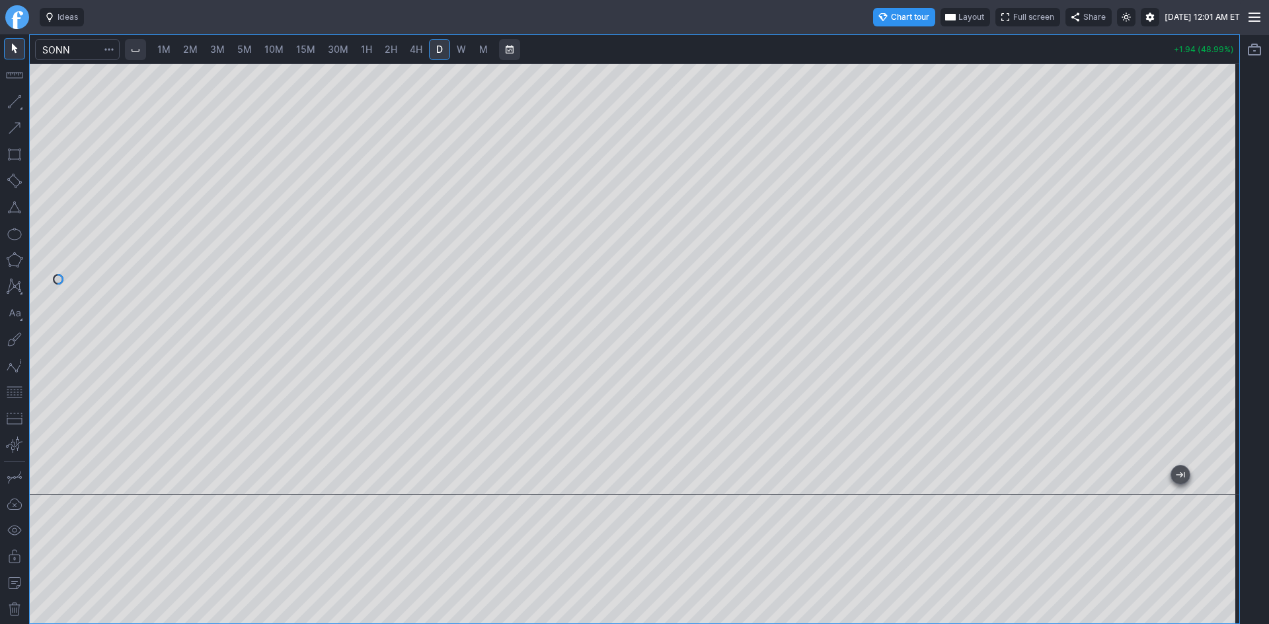
click at [338, 48] on span "30M" at bounding box center [338, 49] width 20 height 11
drag, startPoint x: 1220, startPoint y: 178, endPoint x: 1221, endPoint y: 213, distance: 35.0
click at [1221, 213] on div at bounding box center [1225, 276] width 28 height 398
click at [441, 50] on span "D" at bounding box center [439, 49] width 7 height 11
click at [1207, 287] on div at bounding box center [634, 278] width 1209 height 431
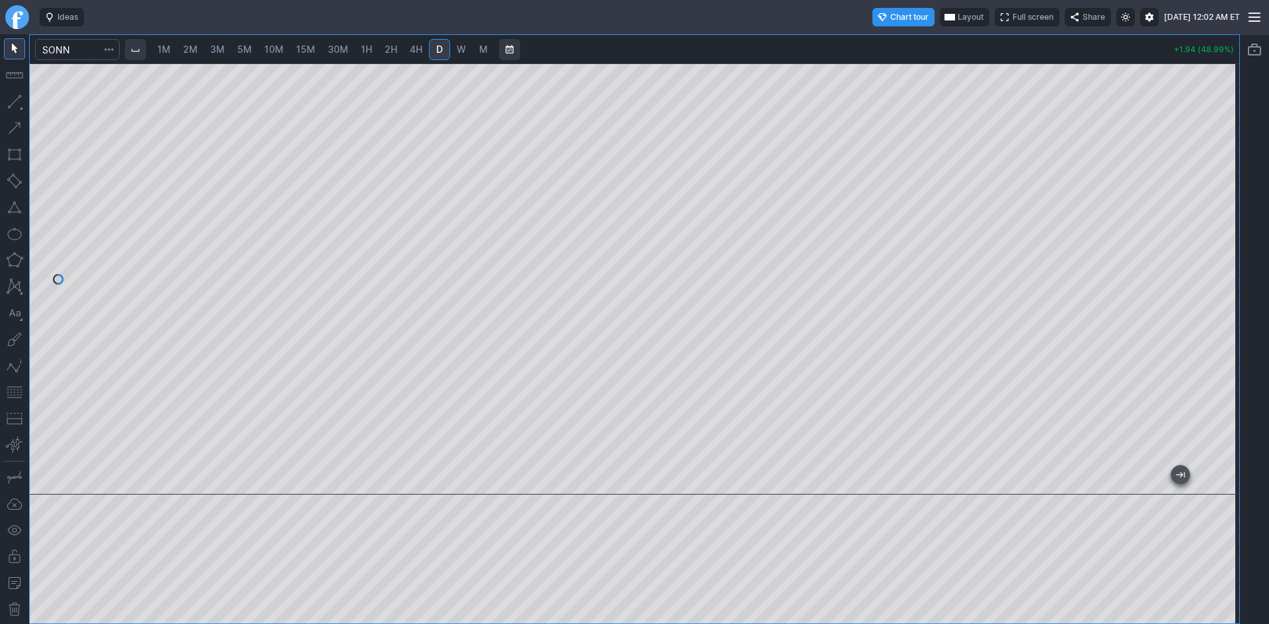
click at [366, 48] on span "1H" at bounding box center [366, 49] width 11 height 11
drag, startPoint x: 1222, startPoint y: 207, endPoint x: 1218, endPoint y: 241, distance: 34.5
click at [1218, 241] on div at bounding box center [1225, 276] width 28 height 398
click at [13, 396] on button "button" at bounding box center [14, 392] width 21 height 21
click at [250, 48] on span "5M" at bounding box center [244, 49] width 15 height 11
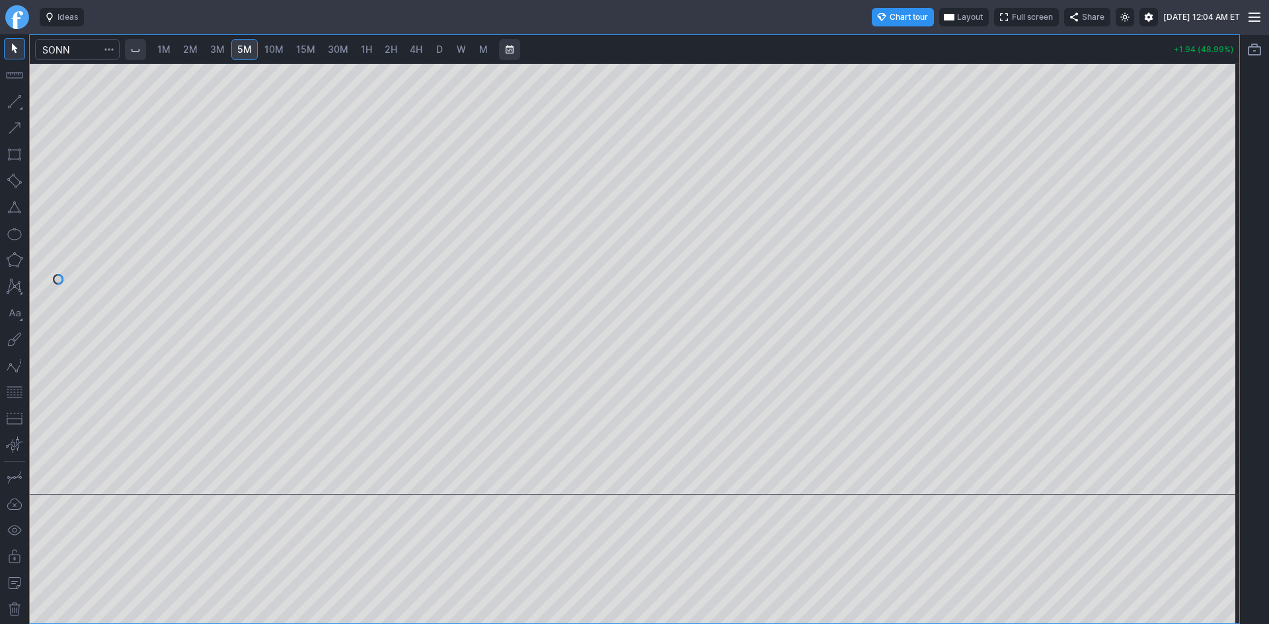
click at [443, 51] on span "D" at bounding box center [439, 49] width 7 height 11
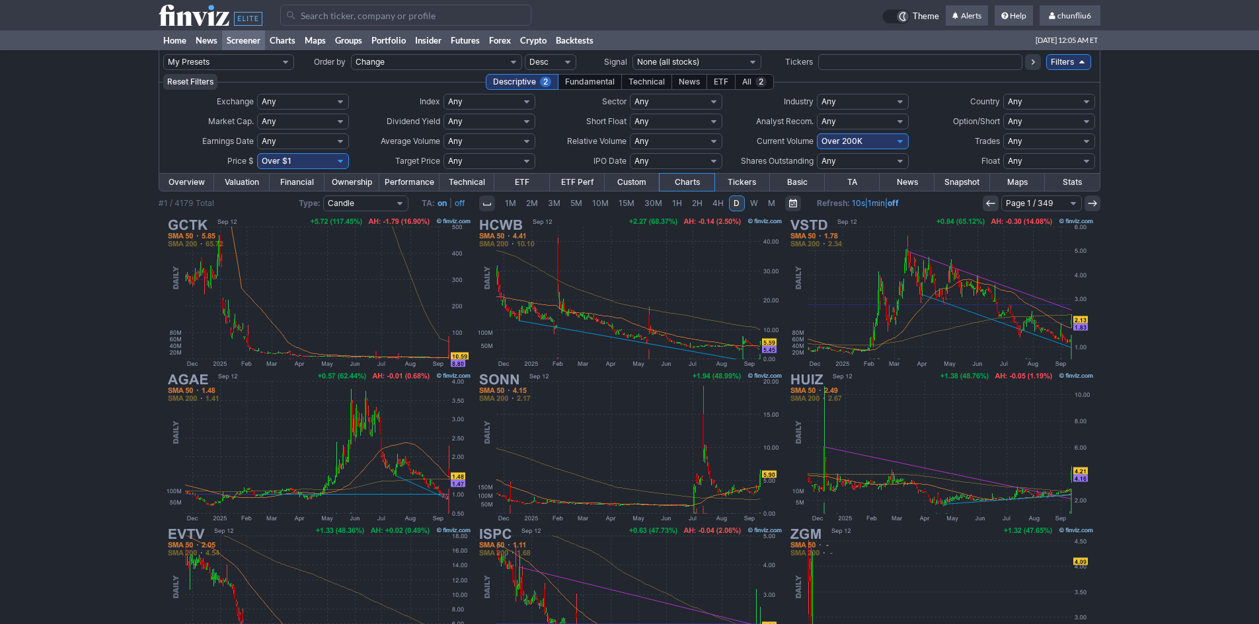
click at [337, 13] on input "Search" at bounding box center [405, 15] width 251 height 21
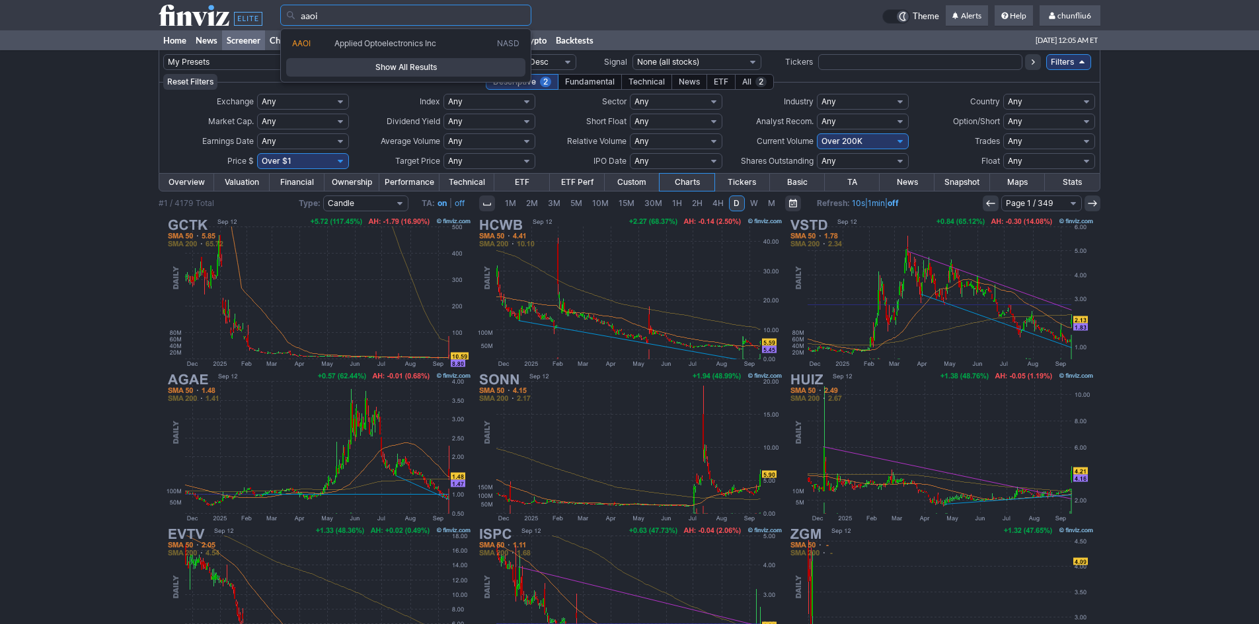
type input "aaoi"
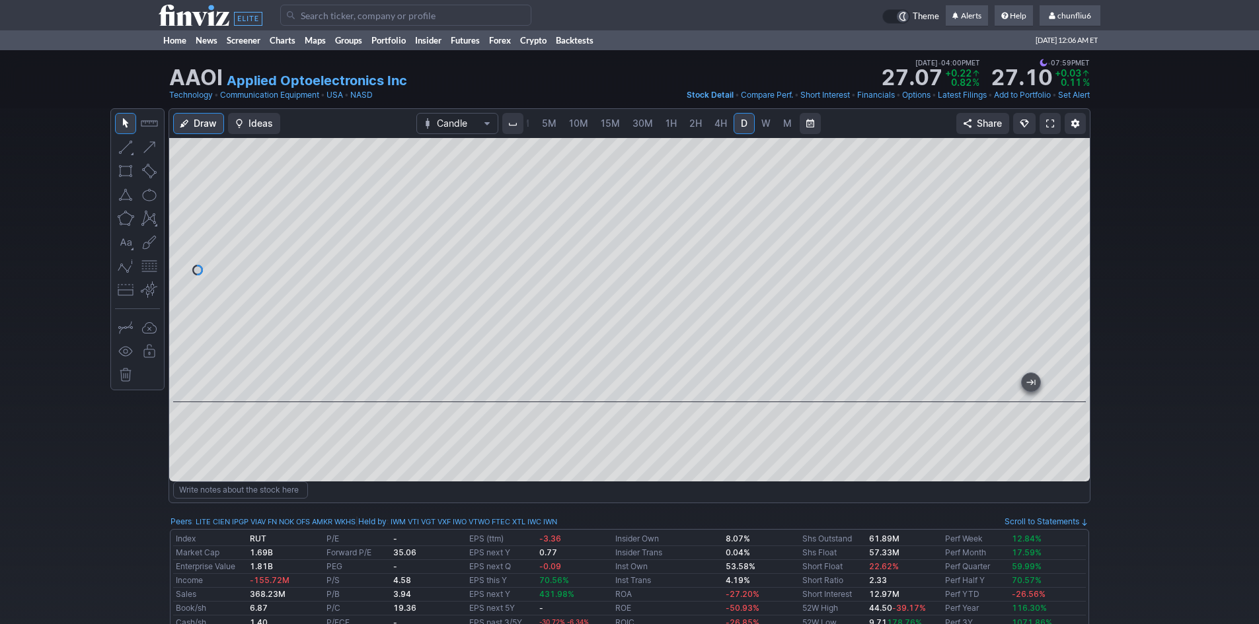
drag, startPoint x: 1075, startPoint y: 314, endPoint x: 1067, endPoint y: 297, distance: 19.5
click at [1067, 297] on div at bounding box center [1076, 266] width 28 height 231
click at [326, 17] on input "Search" at bounding box center [405, 15] width 251 height 21
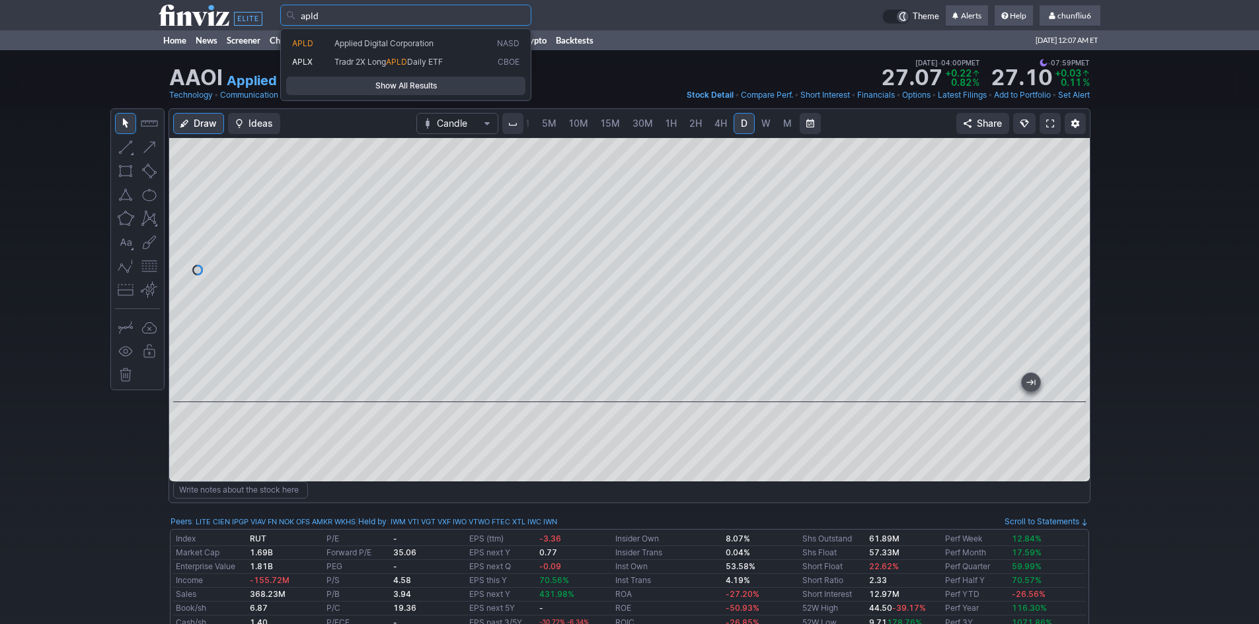
type input "apld"
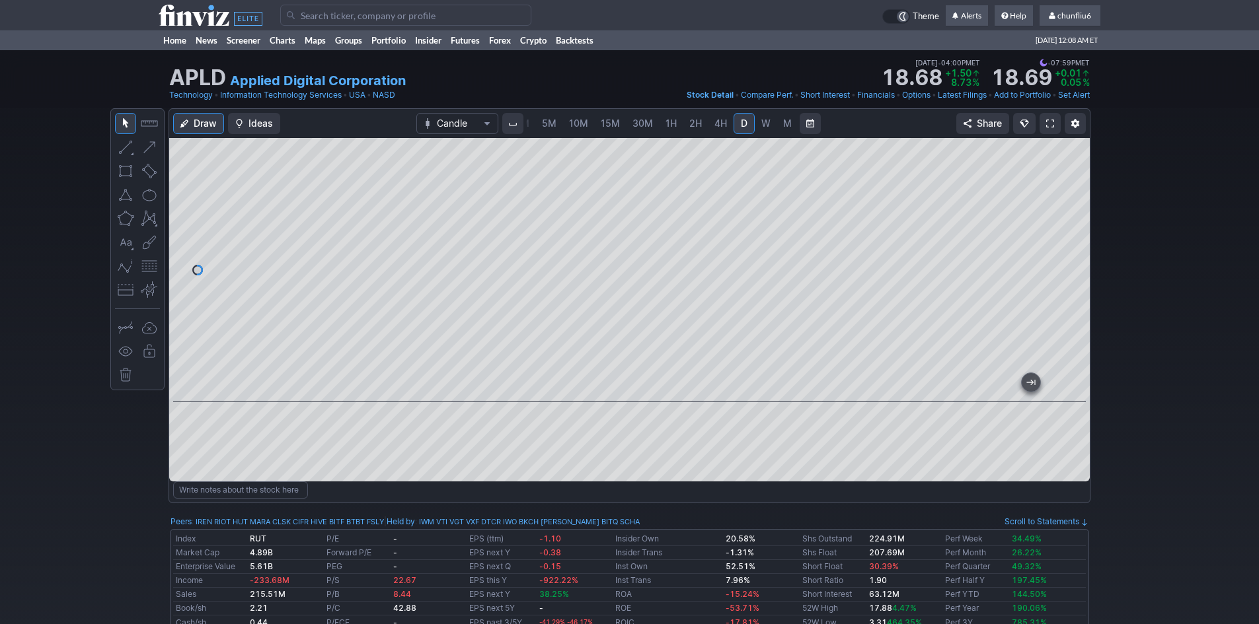
click at [1054, 124] on link at bounding box center [1049, 123] width 21 height 21
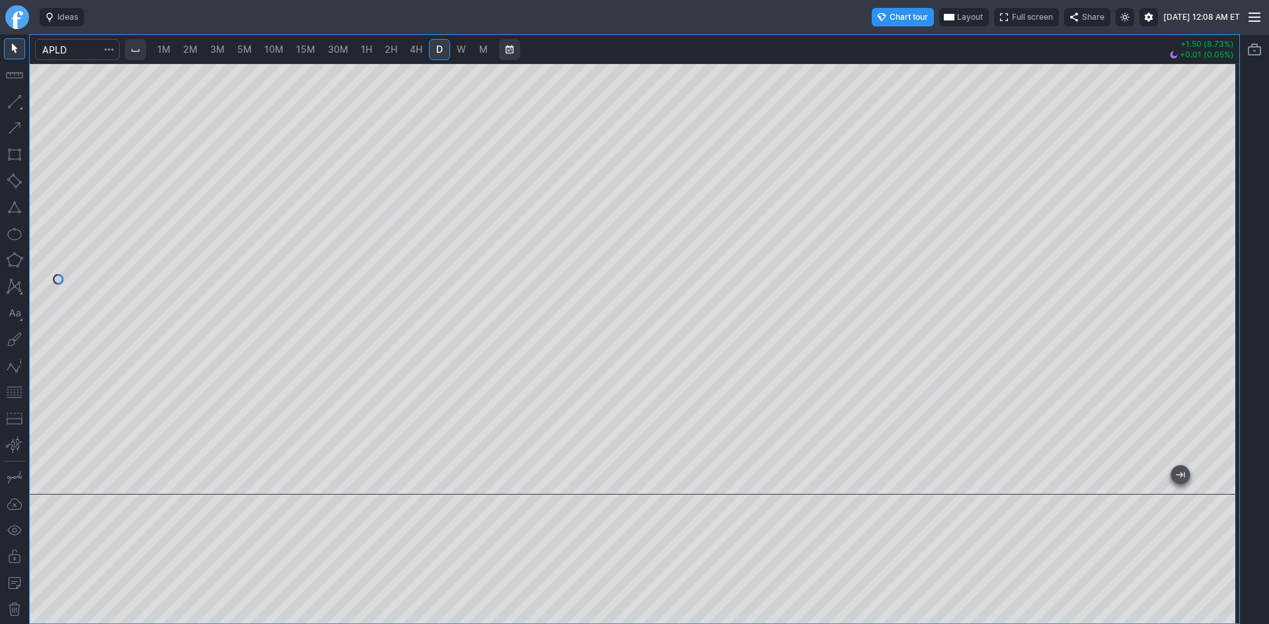
click at [1187, 254] on div at bounding box center [634, 278] width 1209 height 431
click at [89, 55] on input "Search" at bounding box center [77, 49] width 85 height 21
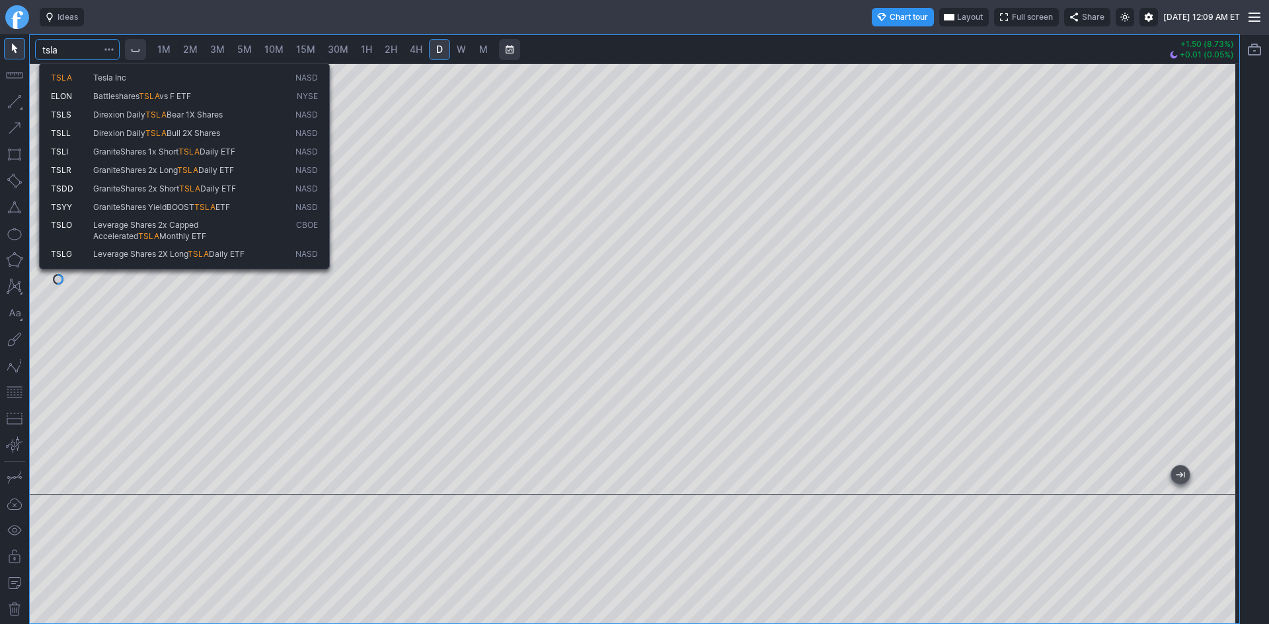
type input "tsla"
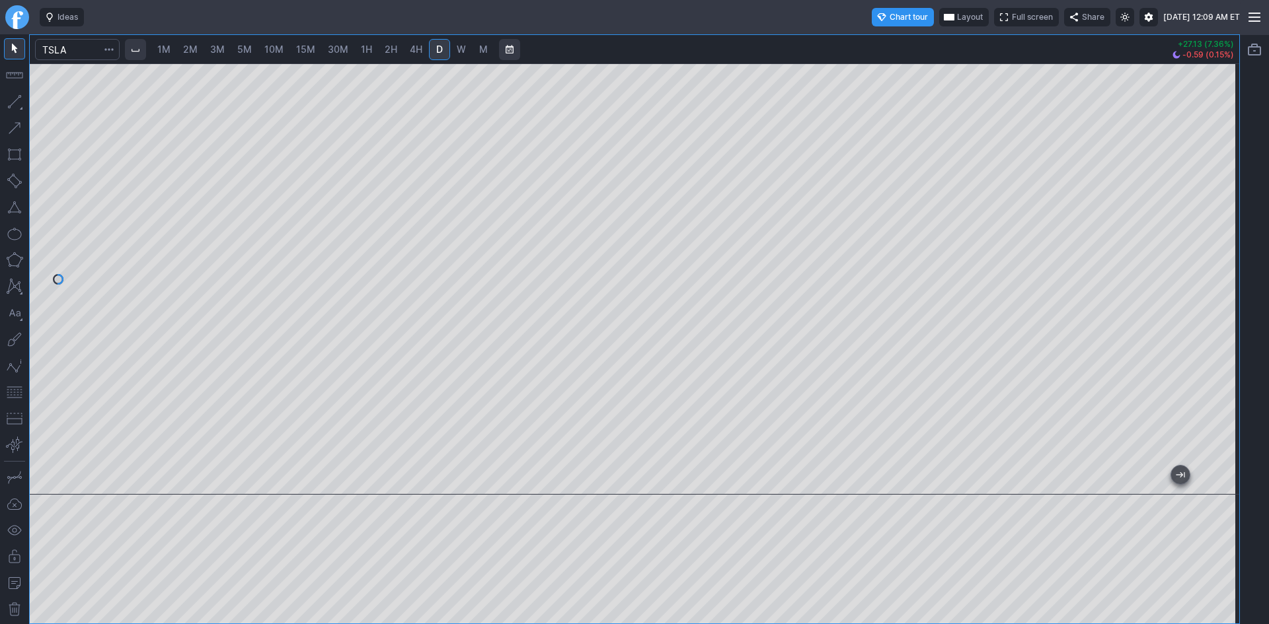
drag, startPoint x: 1225, startPoint y: 227, endPoint x: 1224, endPoint y: 250, distance: 23.8
click at [1224, 250] on div at bounding box center [1225, 276] width 28 height 398
drag, startPoint x: 1228, startPoint y: 251, endPoint x: 1219, endPoint y: 209, distance: 43.1
click at [1219, 209] on div at bounding box center [1225, 276] width 28 height 398
click at [18, 386] on button "button" at bounding box center [14, 392] width 21 height 21
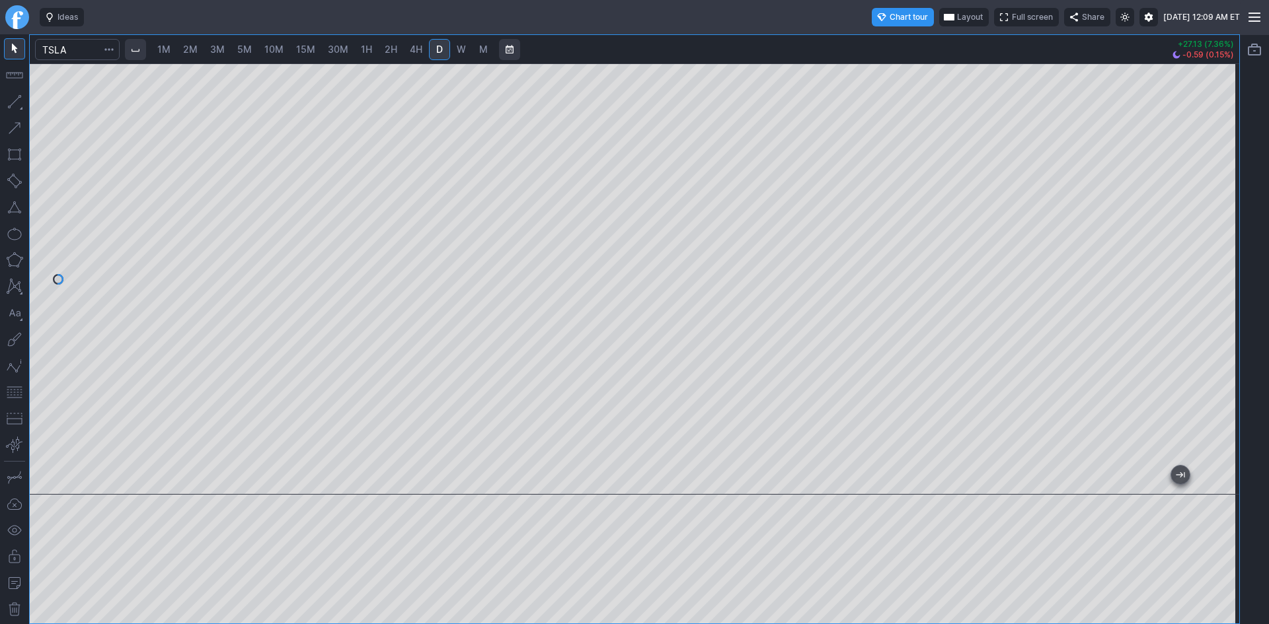
click at [1227, 216] on div at bounding box center [1225, 276] width 28 height 398
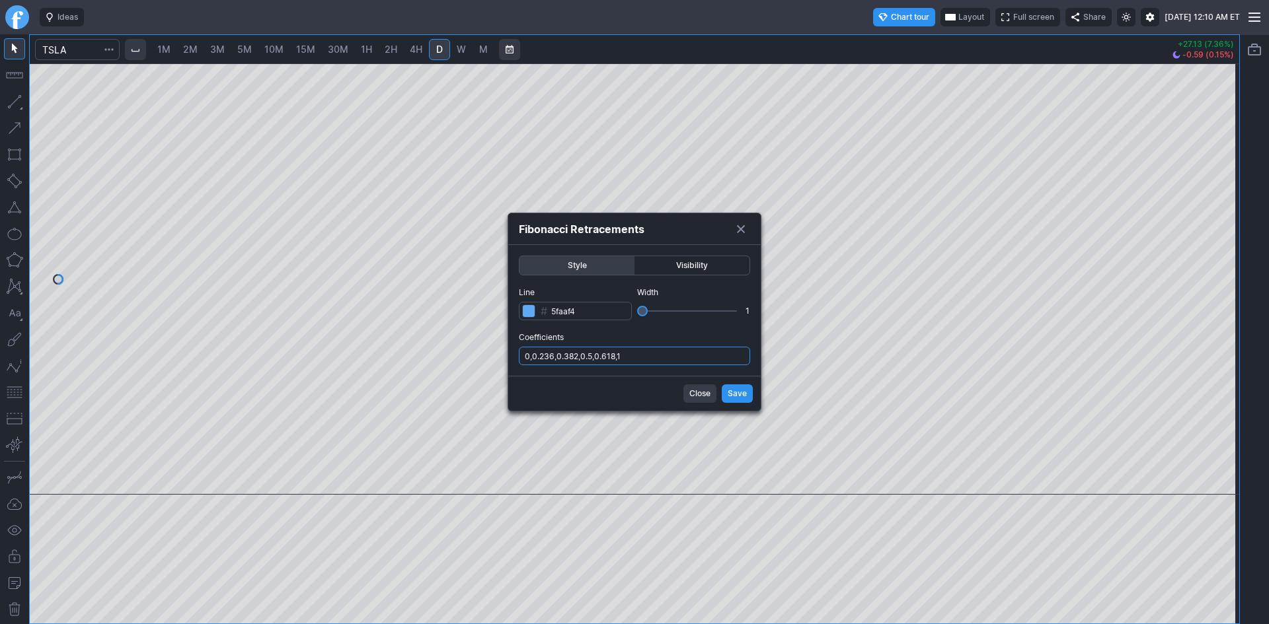
click at [665, 355] on input "0,0.236,0.382,0.5,0.618,1" at bounding box center [634, 356] width 231 height 18
type input "0,0.236,0.382,0.5,0.618,1,.786"
click at [726, 391] on button "Save" at bounding box center [736, 394] width 31 height 18
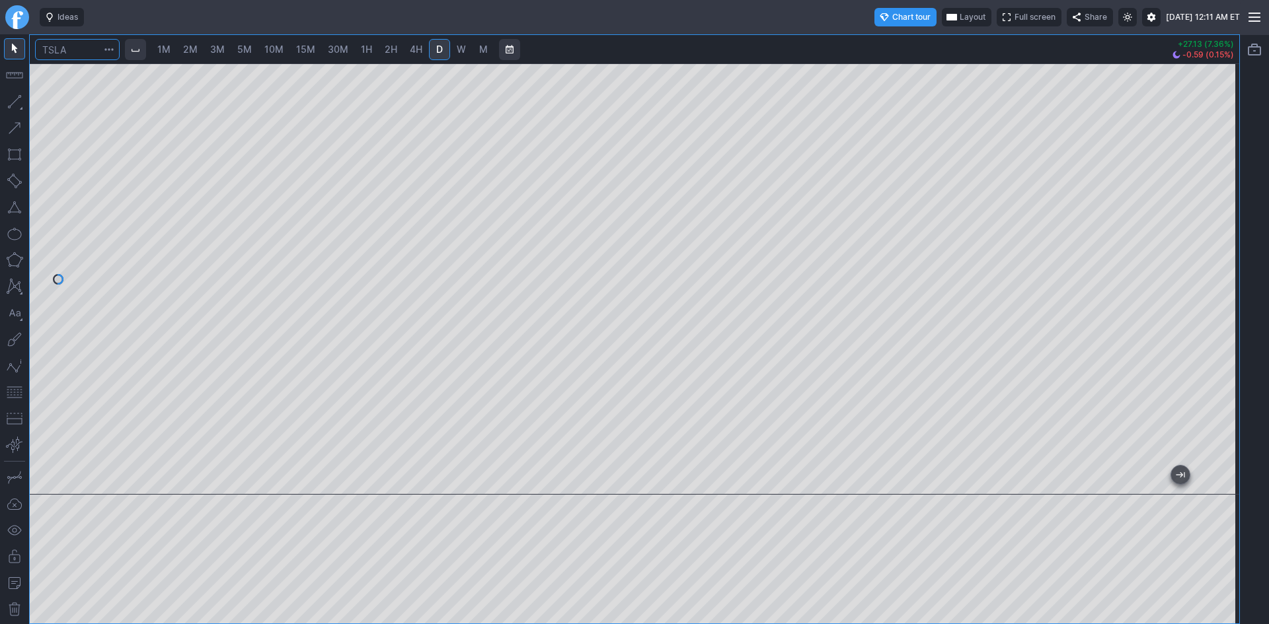
click at [85, 48] on input "Search" at bounding box center [77, 49] width 85 height 21
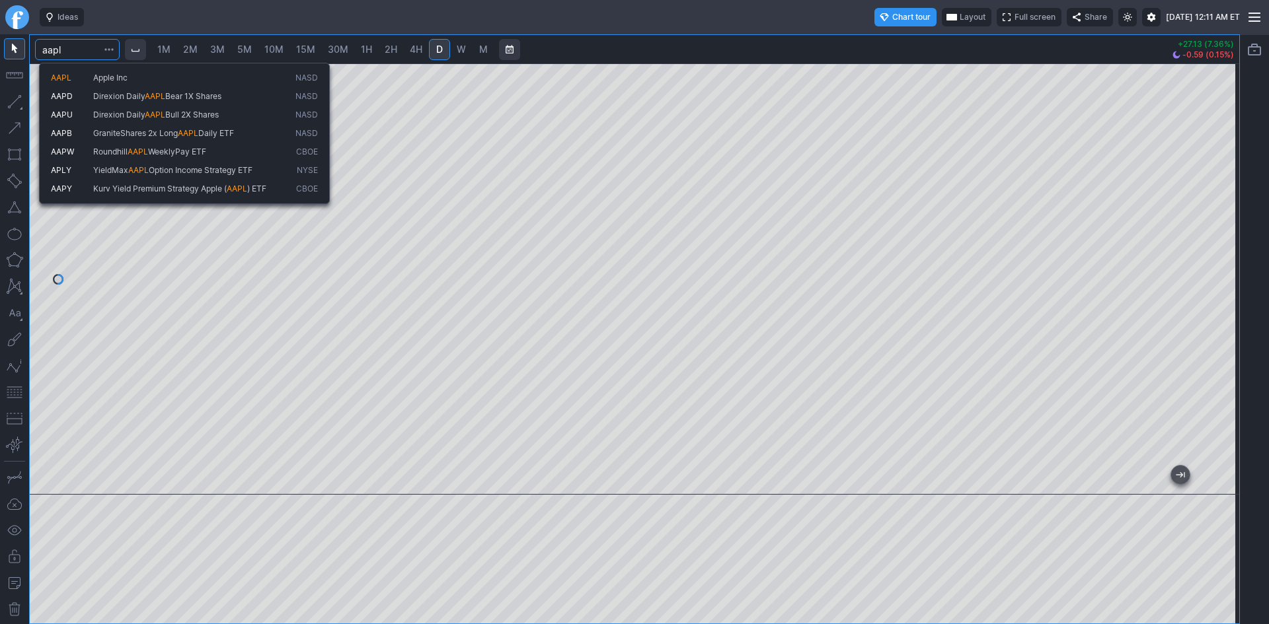
type input "aapl"
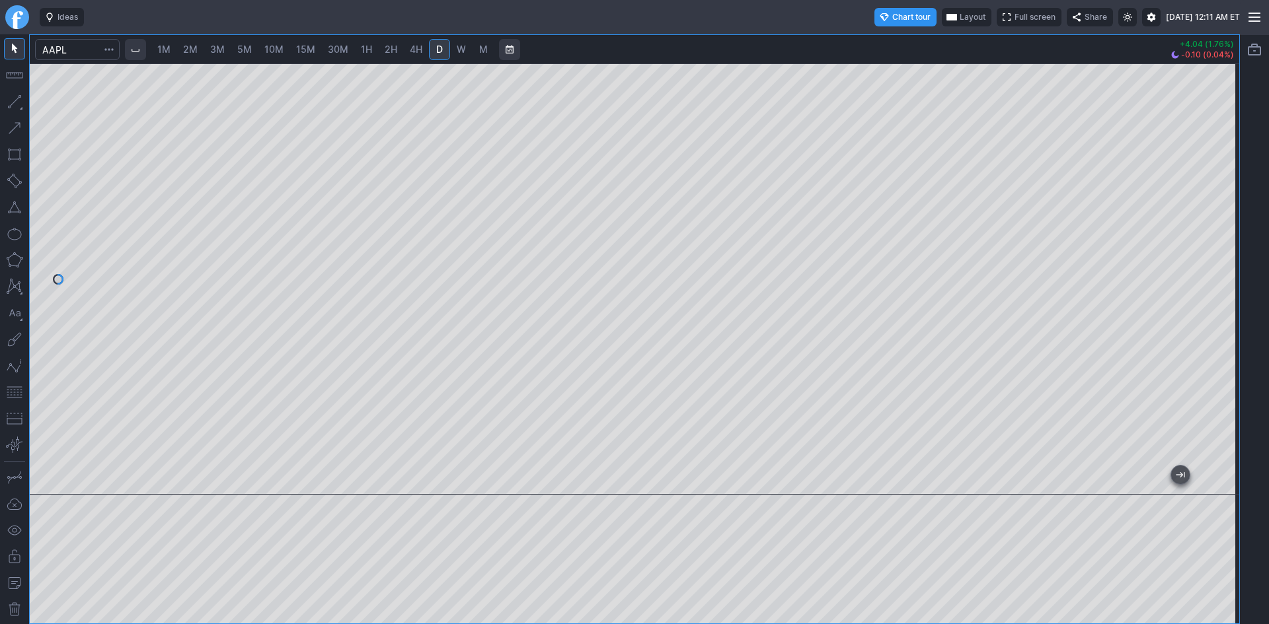
drag, startPoint x: 1231, startPoint y: 231, endPoint x: 1228, endPoint y: 268, distance: 36.5
click at [1228, 268] on div at bounding box center [1225, 276] width 28 height 398
click at [15, 394] on button "button" at bounding box center [14, 392] width 21 height 21
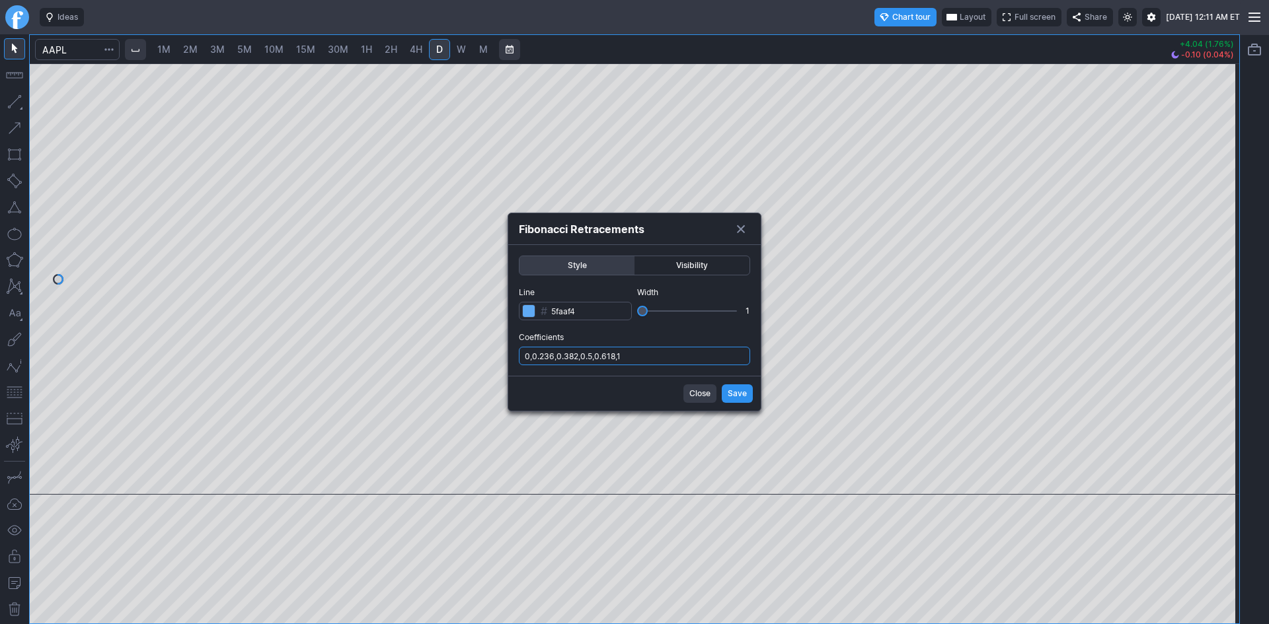
click at [686, 360] on input "0,0.236,0.382,0.5,0.618,1" at bounding box center [634, 356] width 231 height 18
type input "0,0.236,0.382,0.5,0.618,1,.786"
click at [728, 388] on span "Save" at bounding box center [736, 393] width 19 height 13
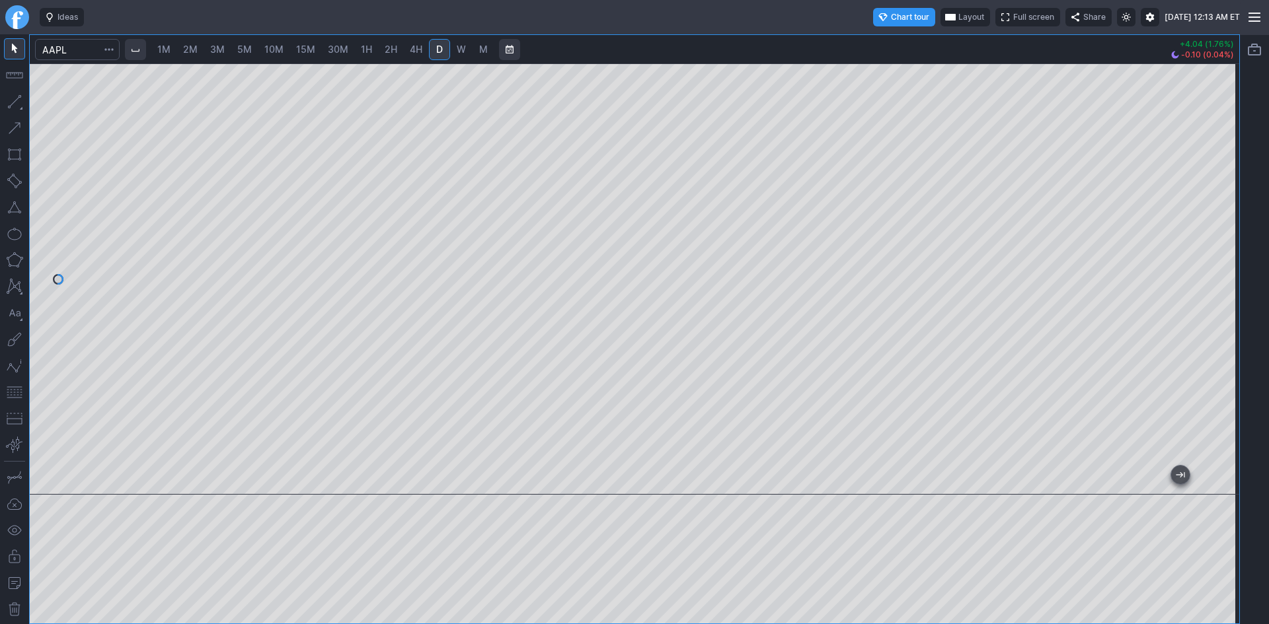
click at [0, 147] on html "Ideas Chart tour Layout Full screen Share Sat SEP 13 2025 12:13 AM ET 1M 2M 3M …" at bounding box center [634, 312] width 1269 height 624
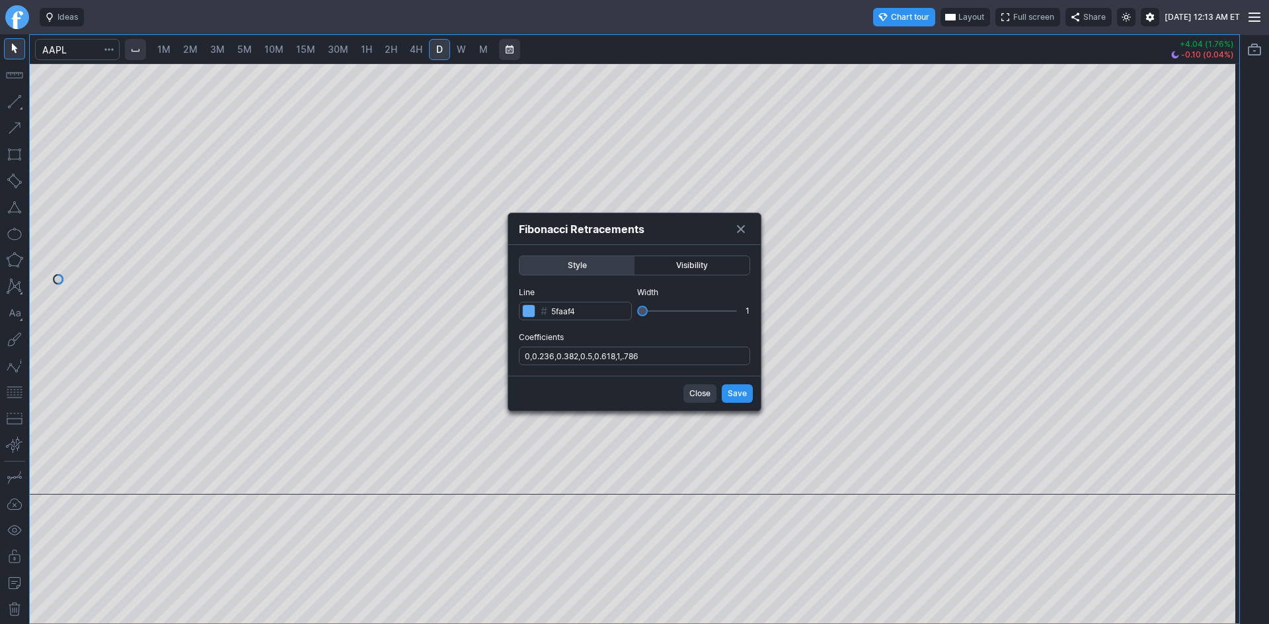
click at [704, 390] on span "Close" at bounding box center [699, 393] width 21 height 13
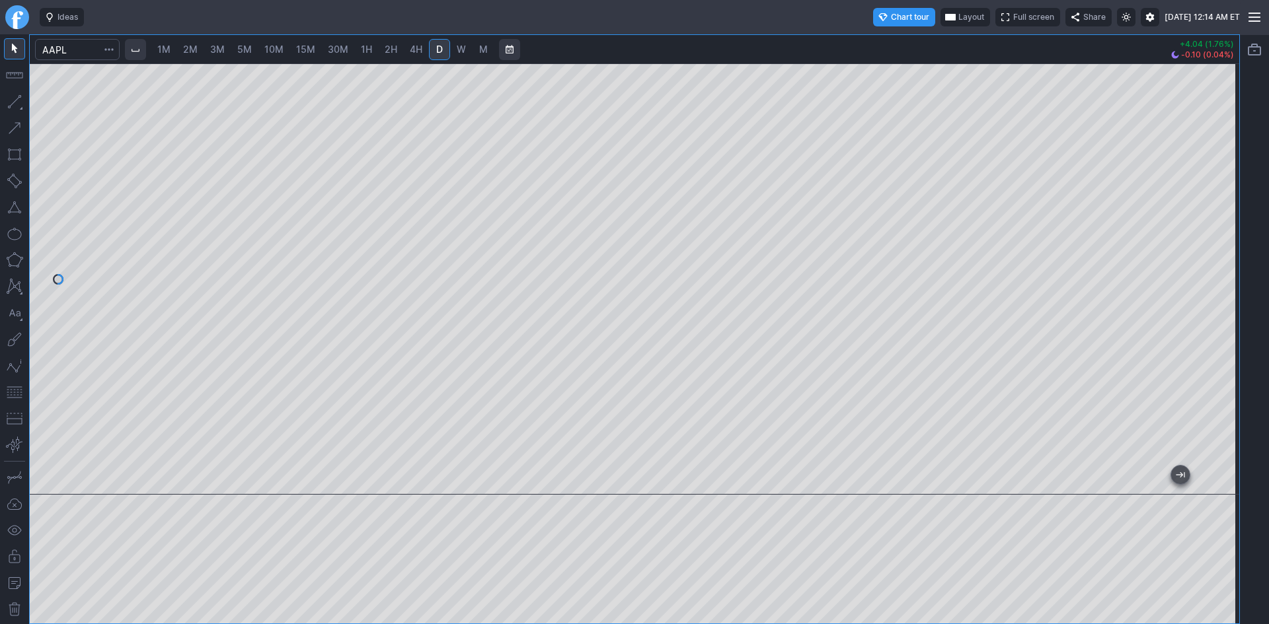
drag, startPoint x: 1219, startPoint y: 306, endPoint x: 1217, endPoint y: 340, distance: 34.4
click at [1217, 338] on div at bounding box center [1225, 276] width 28 height 398
drag, startPoint x: 1049, startPoint y: 482, endPoint x: 1268, endPoint y: 460, distance: 219.8
click at [1268, 460] on div "1M 2M 3M 5M 10M 15M 30M 1H 2H 4H D W M +4.04 (1.76%) -0.10 (0.04%)" at bounding box center [634, 329] width 1269 height 590
click at [1017, 478] on div at bounding box center [631, 482] width 1159 height 13
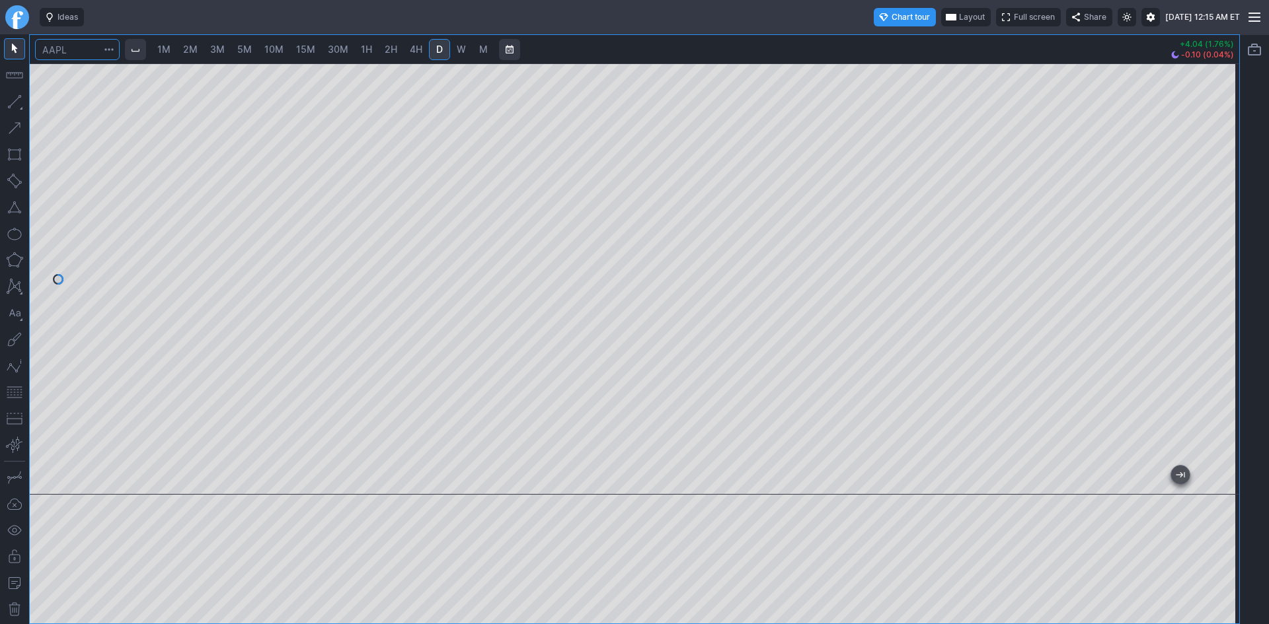
click at [77, 54] on input "Search" at bounding box center [77, 49] width 85 height 21
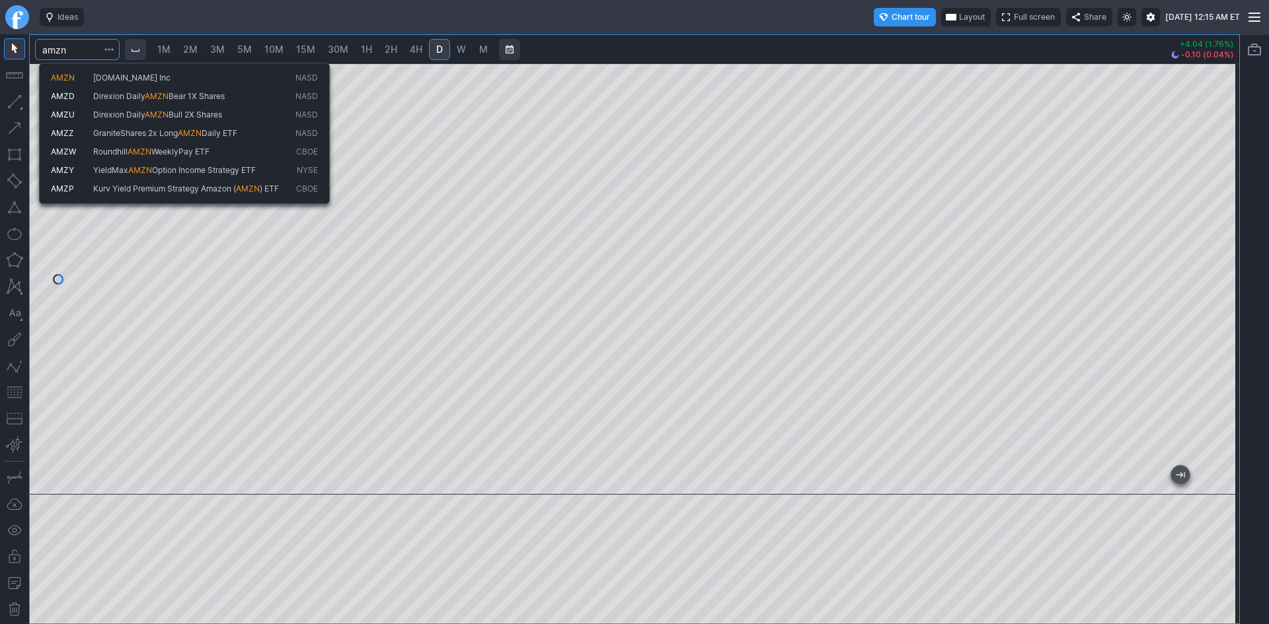
type input "amzn"
